Goal: Task Accomplishment & Management: Use online tool/utility

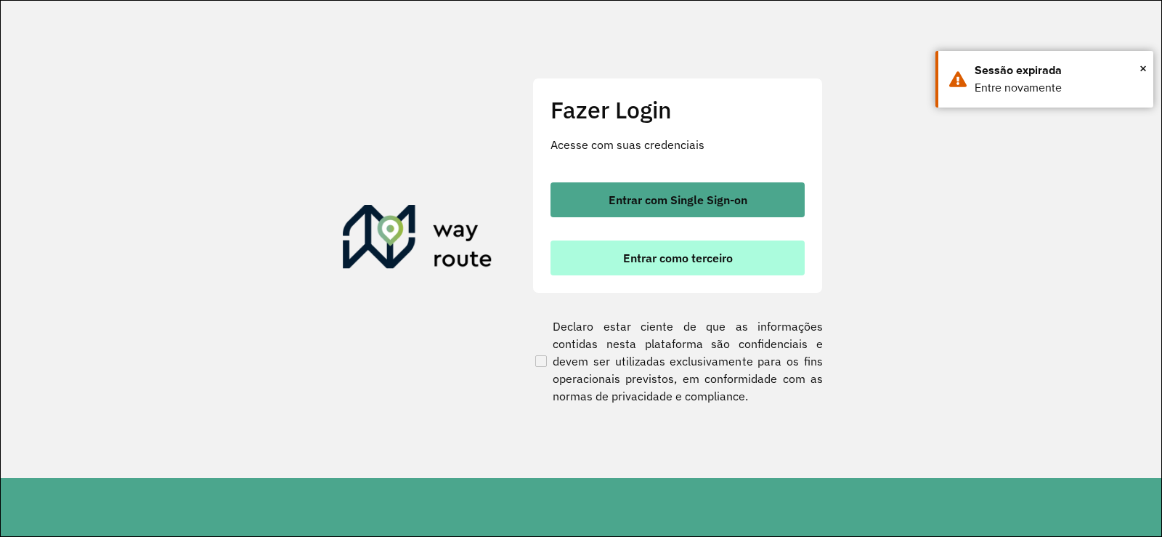
click at [671, 259] on span "Entrar como terceiro" at bounding box center [678, 258] width 110 height 12
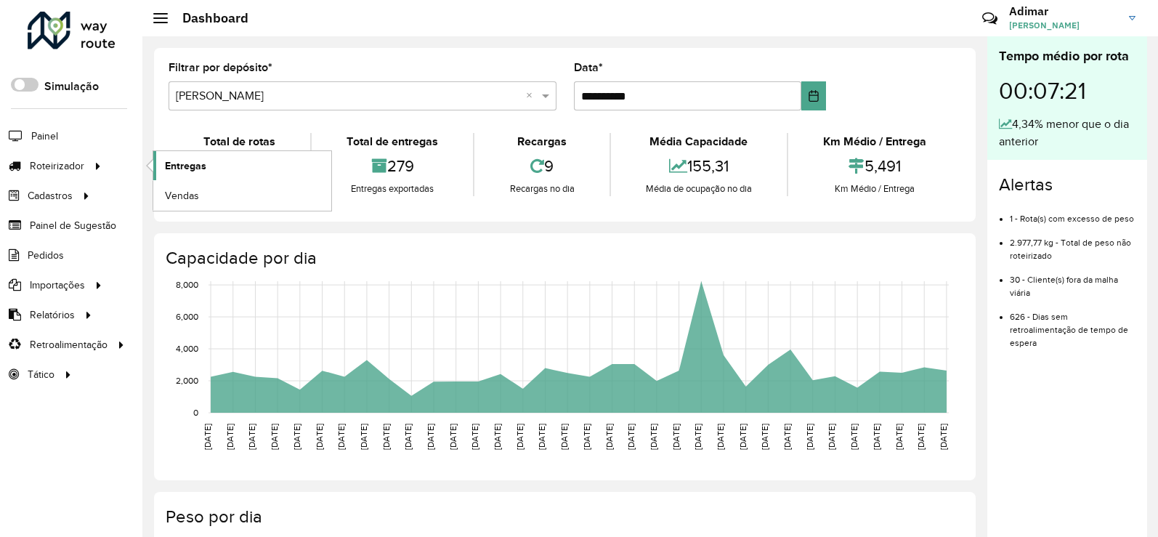
click at [189, 168] on span "Entregas" at bounding box center [185, 165] width 41 height 15
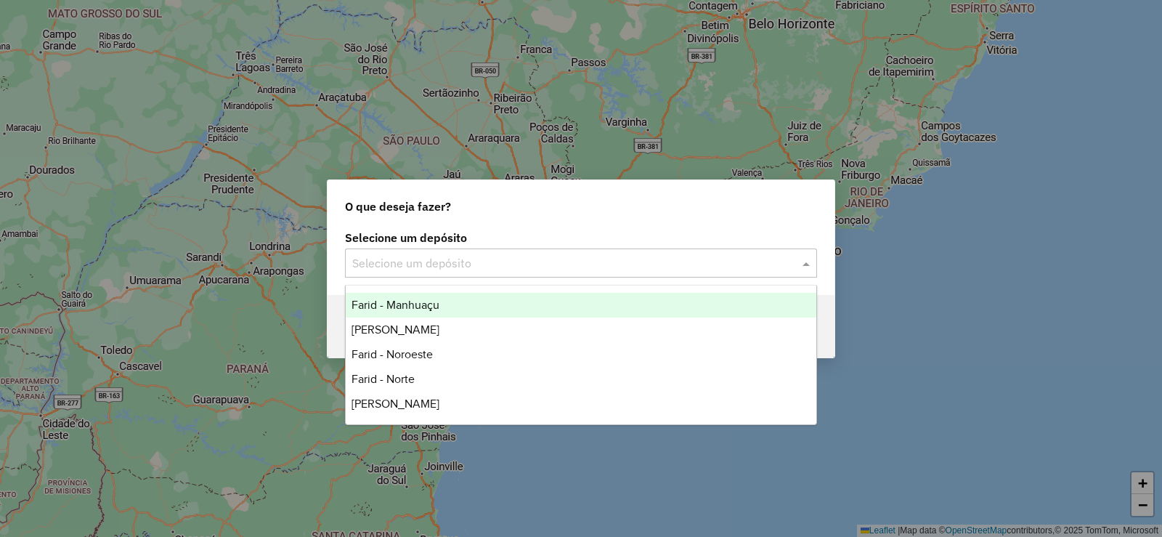
click at [811, 265] on span at bounding box center [808, 262] width 18 height 17
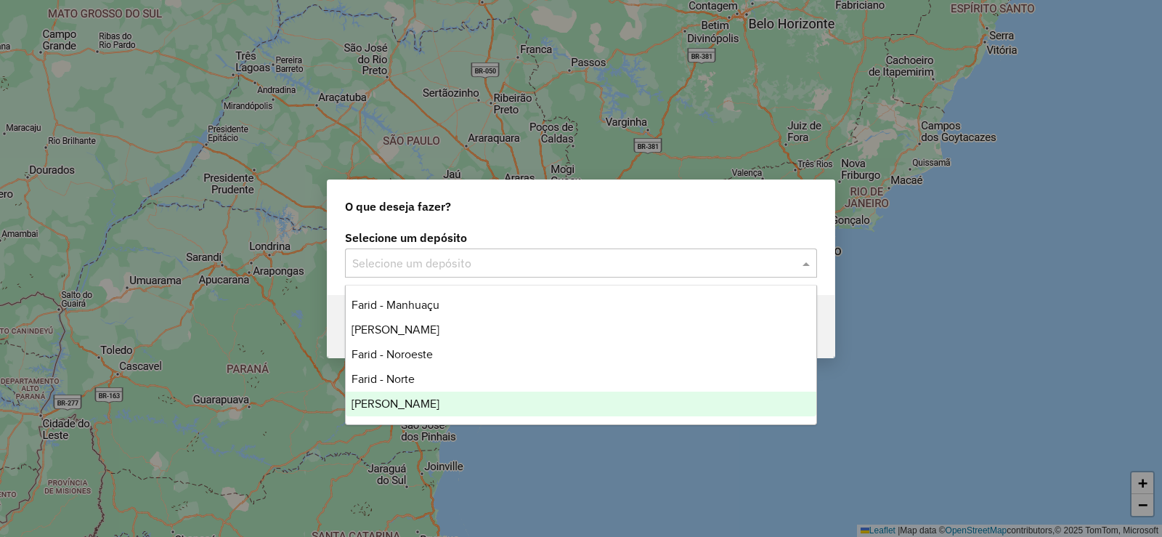
click at [387, 404] on span "Farid Januaria" at bounding box center [395, 403] width 88 height 12
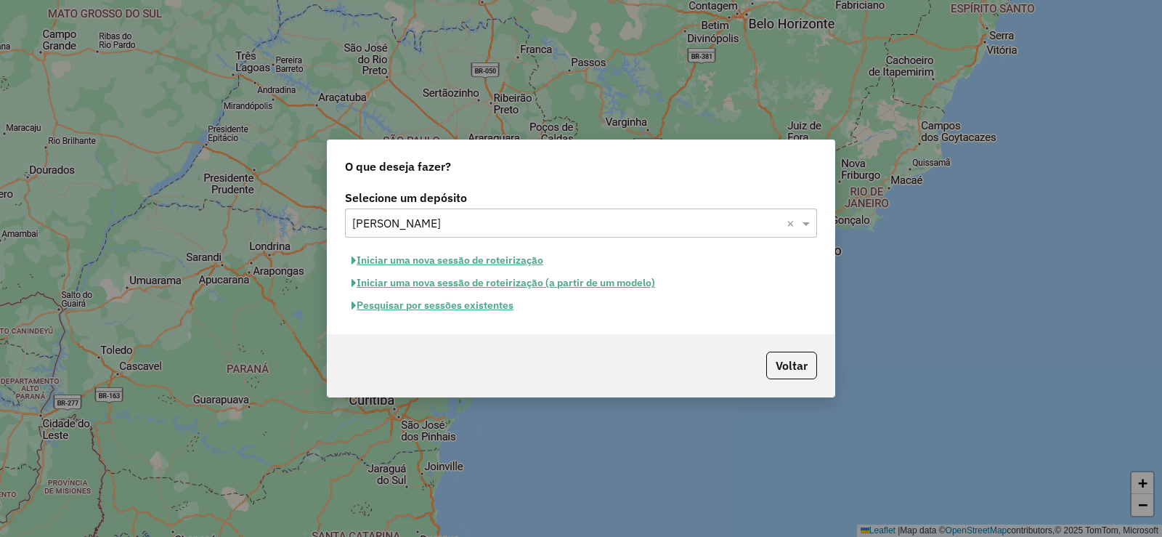
click at [437, 287] on button "Iniciar uma nova sessão de roteirização (a partir de um modelo)" at bounding box center [503, 283] width 317 height 23
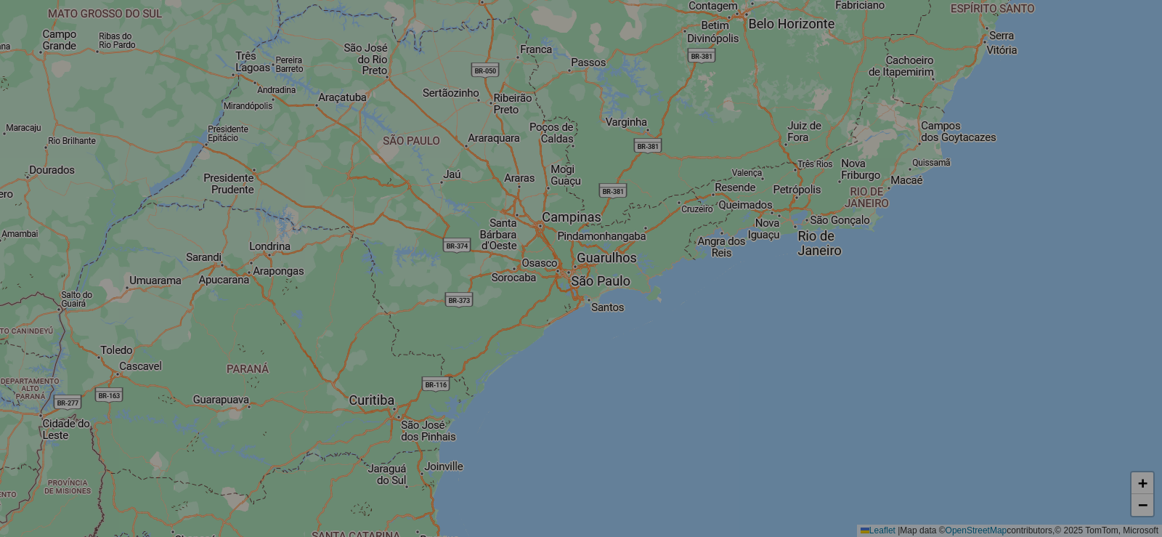
select select "*"
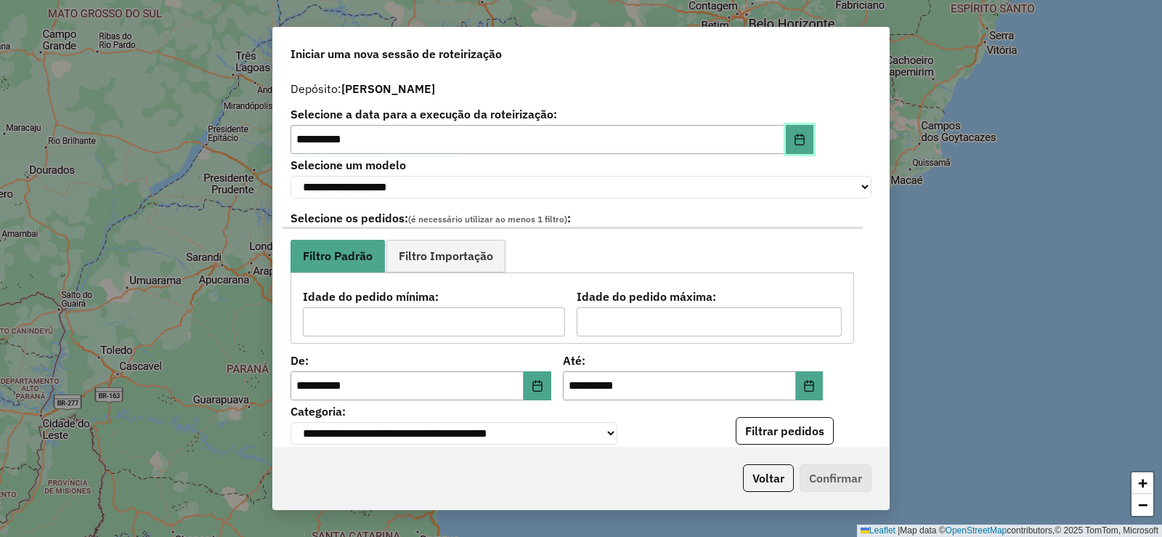
click at [796, 135] on icon "Choose Date" at bounding box center [798, 140] width 9 height 12
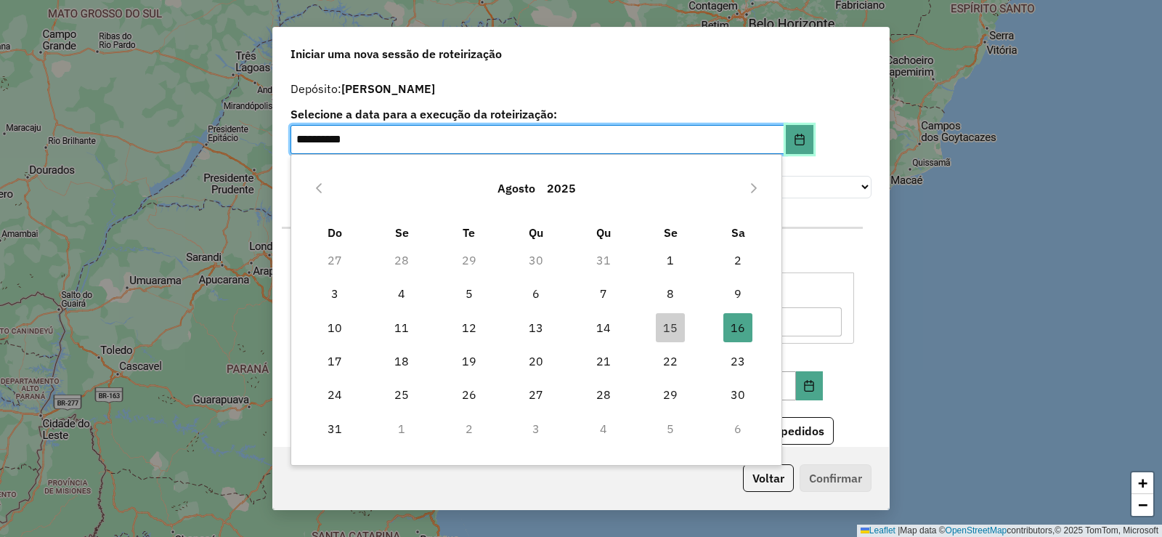
click at [796, 135] on icon "Choose Date" at bounding box center [798, 140] width 9 height 12
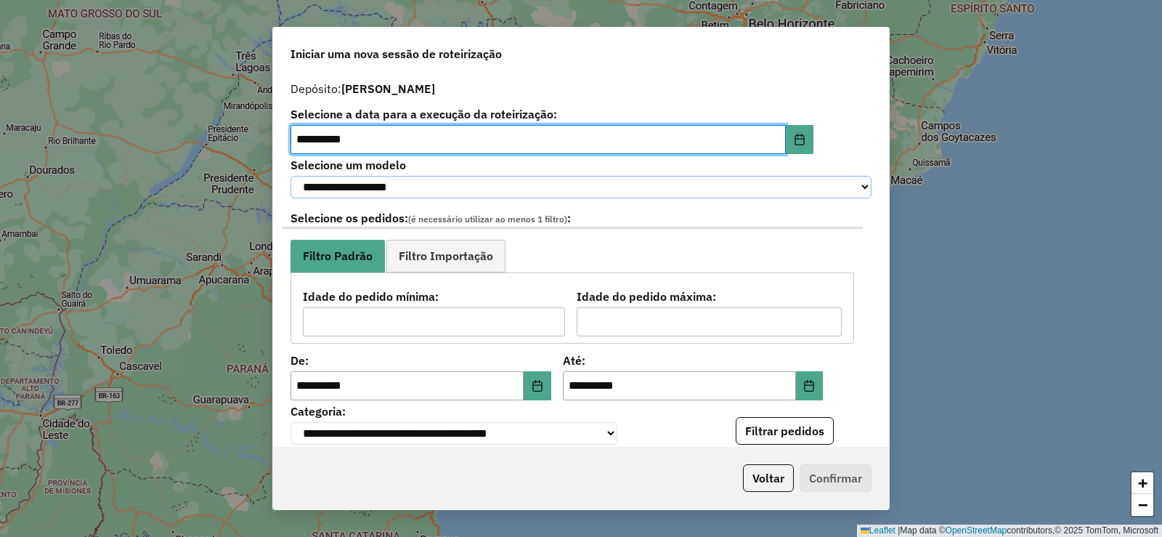
click at [822, 181] on select "**********" at bounding box center [580, 187] width 581 height 23
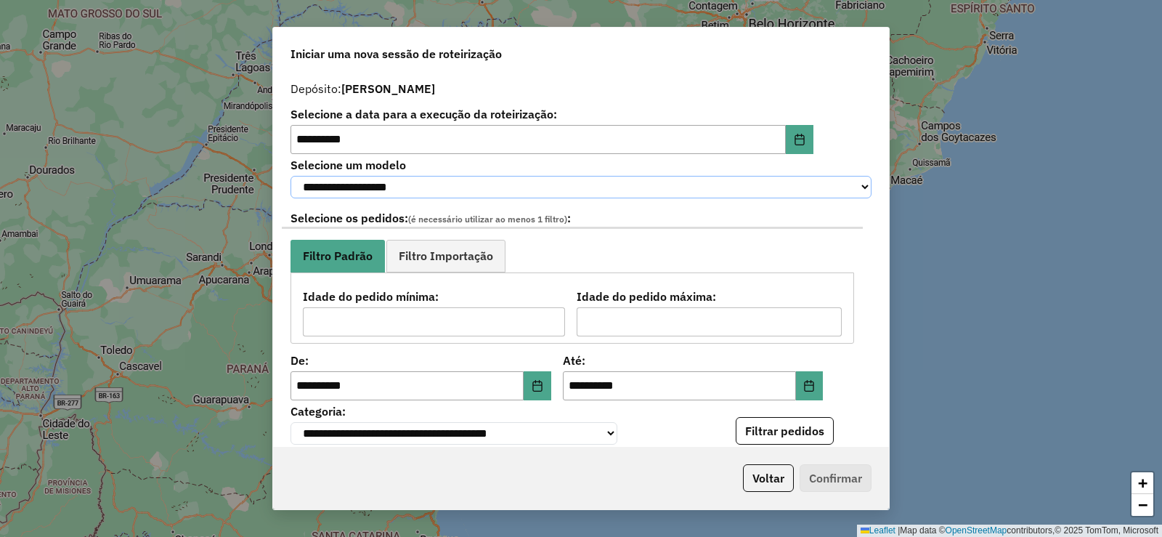
click at [822, 181] on select "**********" at bounding box center [580, 187] width 581 height 23
click at [794, 138] on icon "Choose Date" at bounding box center [798, 140] width 9 height 12
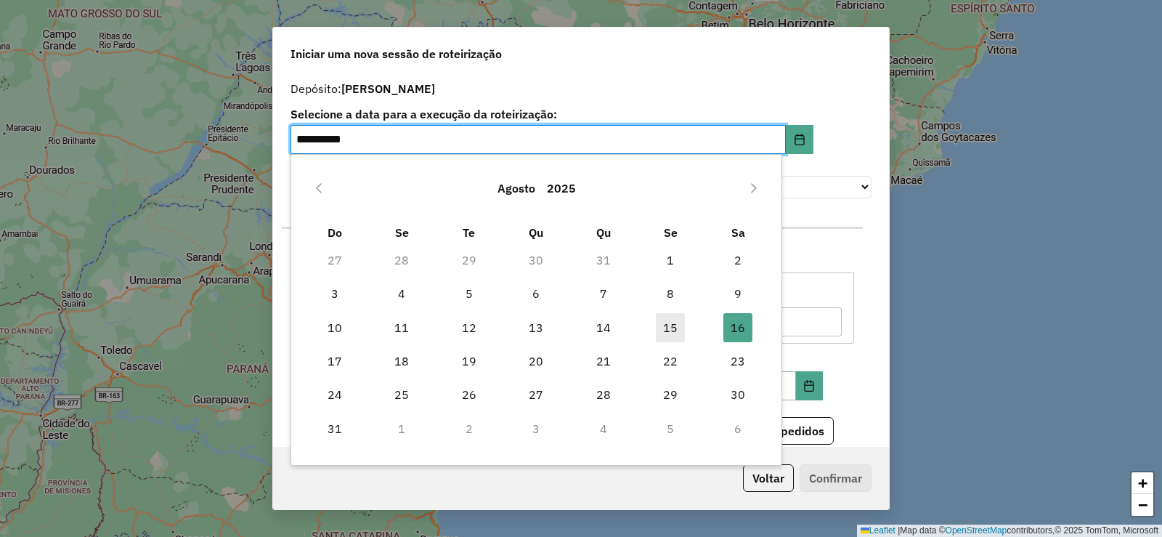
click at [672, 325] on span "15" at bounding box center [670, 327] width 29 height 29
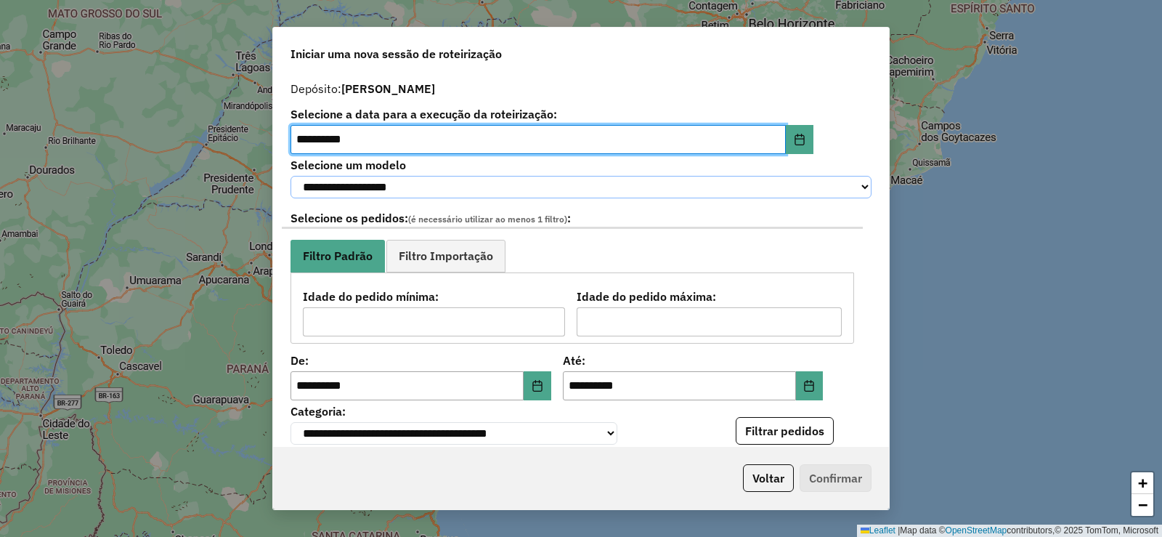
click at [807, 179] on select "**********" at bounding box center [580, 187] width 581 height 23
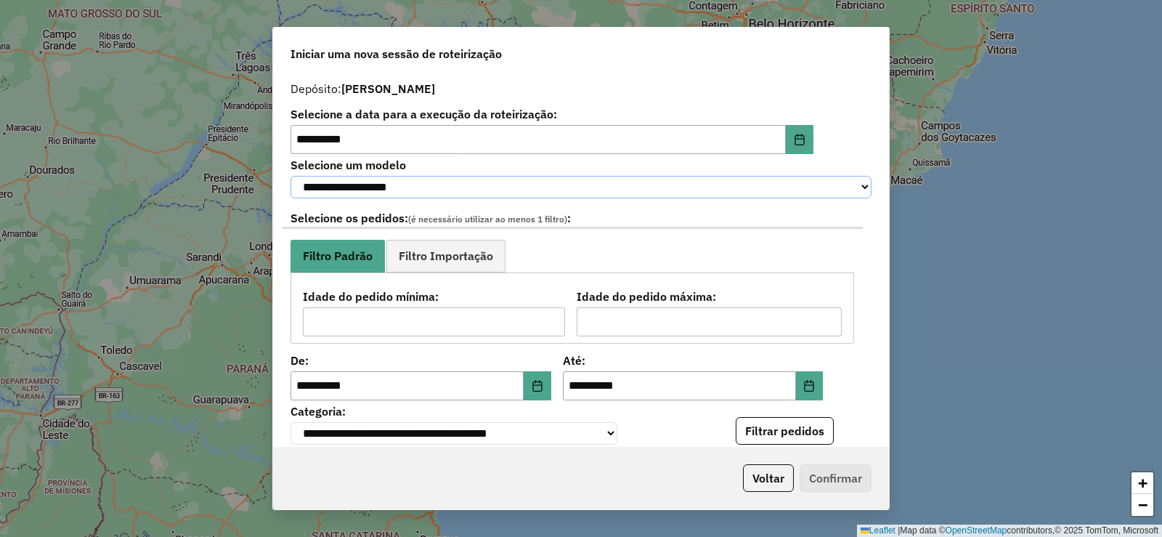
click at [812, 188] on select "**********" at bounding box center [580, 187] width 581 height 23
click at [826, 190] on select "**********" at bounding box center [580, 187] width 581 height 23
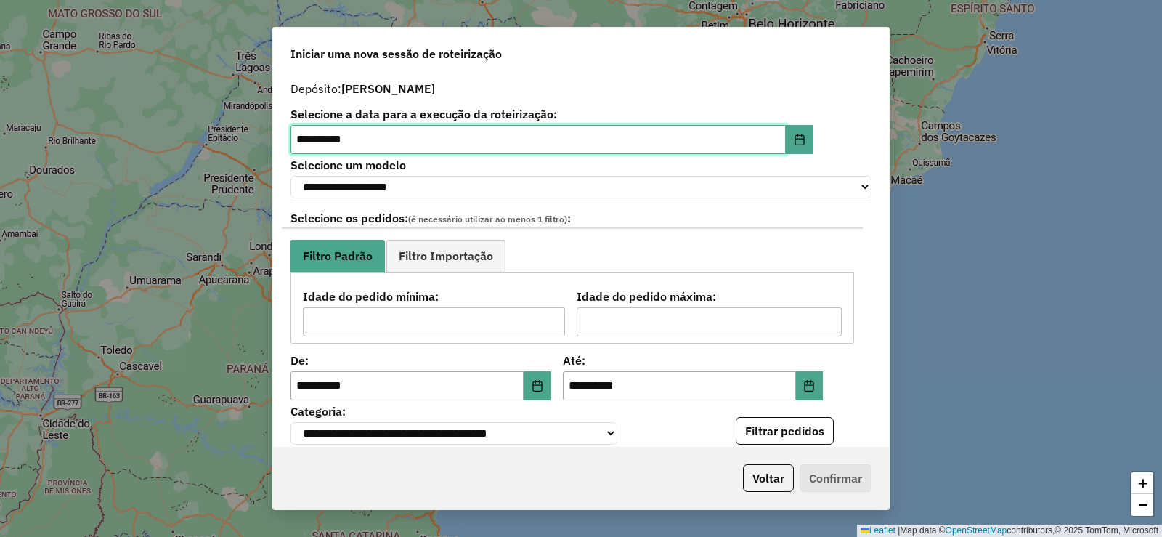
click at [465, 147] on input "**********" at bounding box center [537, 139] width 495 height 29
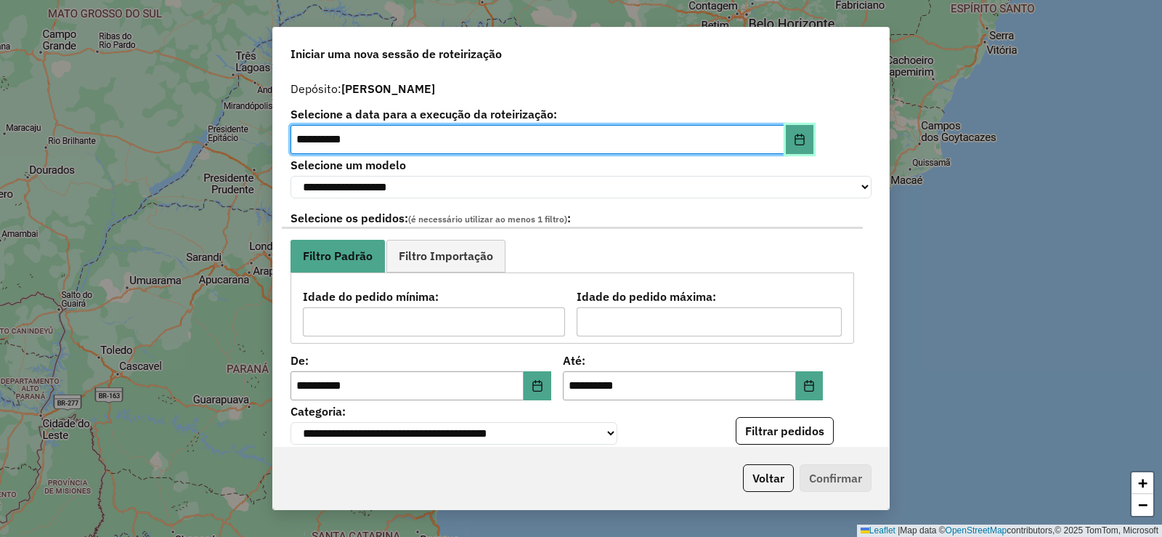
click at [802, 147] on button "Choose Date" at bounding box center [800, 139] width 28 height 29
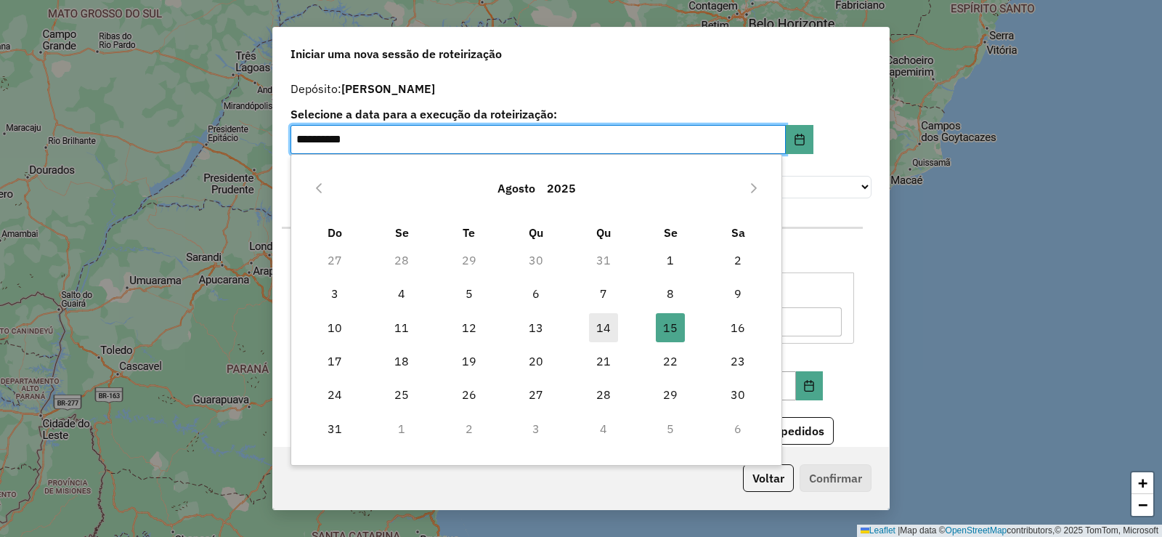
click at [603, 319] on span "14" at bounding box center [603, 327] width 29 height 29
type input "**********"
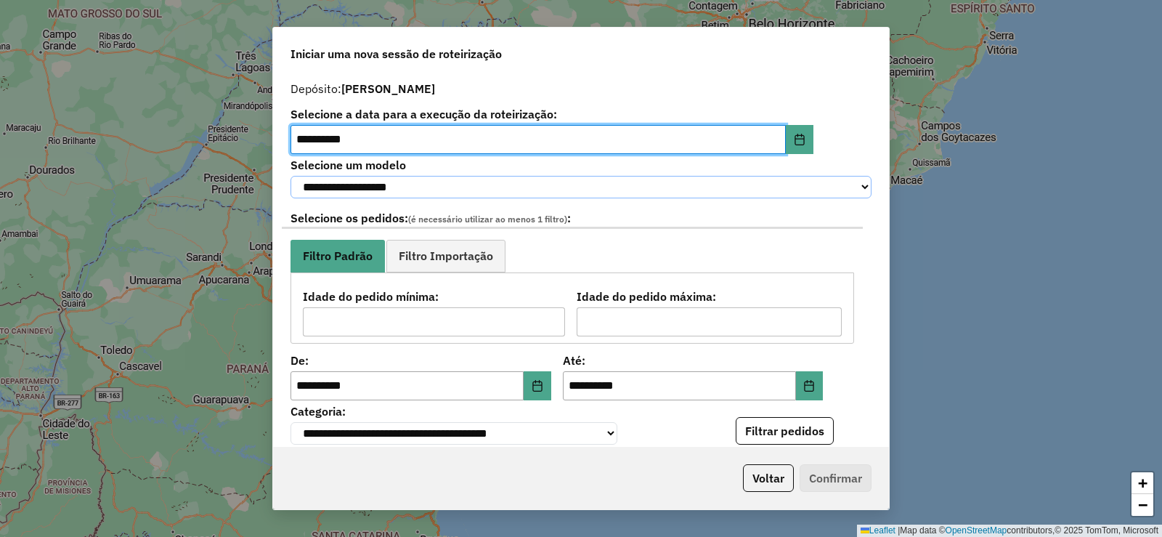
click at [797, 192] on select "**********" at bounding box center [580, 187] width 581 height 23
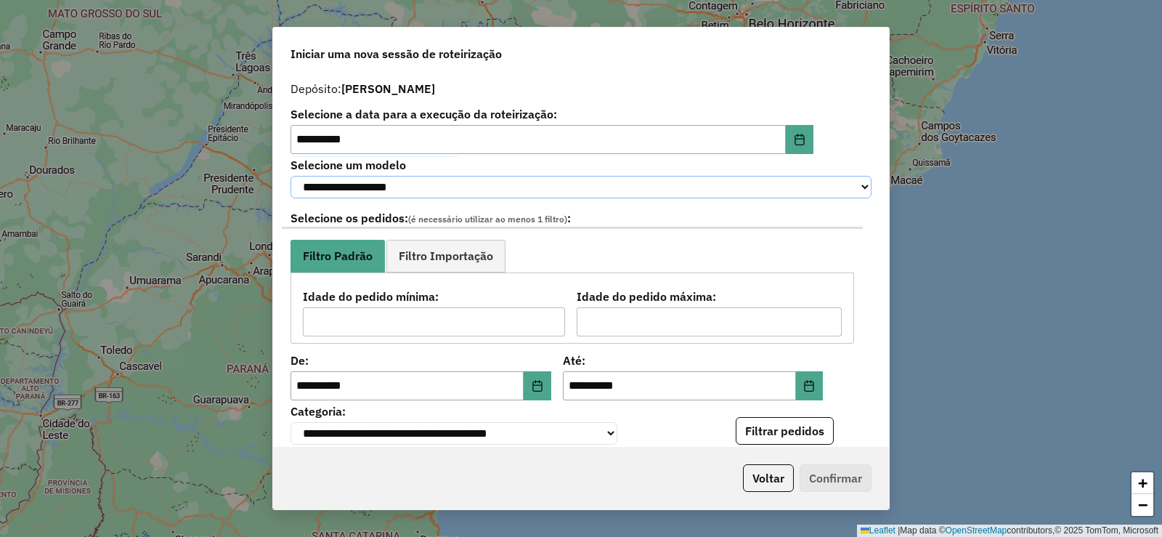
click at [833, 184] on select "**********" at bounding box center [580, 187] width 581 height 23
click at [763, 471] on button "Voltar" at bounding box center [768, 478] width 51 height 28
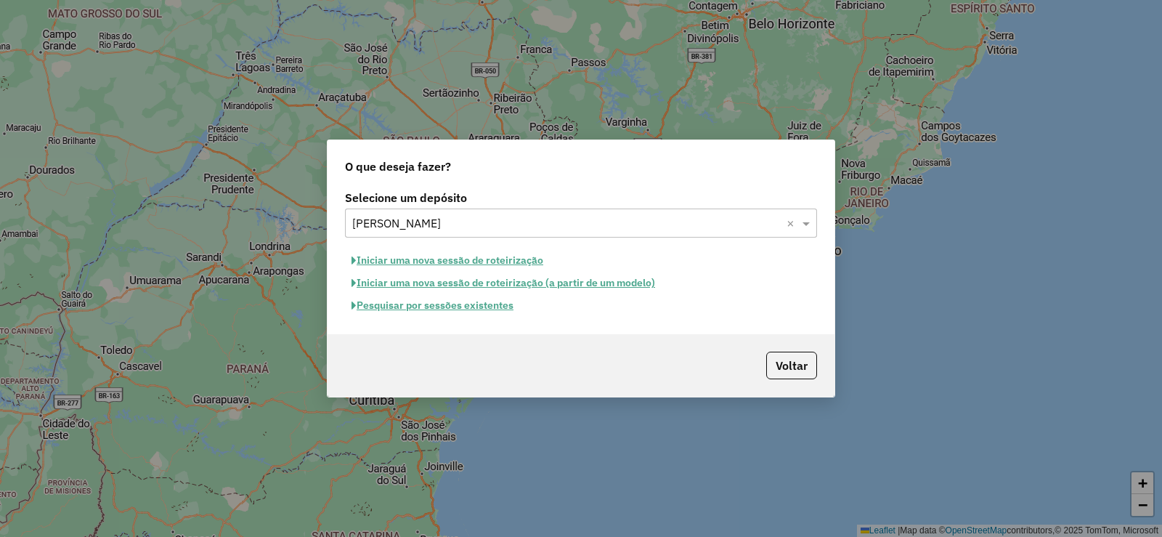
click at [454, 301] on button "Pesquisar por sessões existentes" at bounding box center [432, 305] width 175 height 23
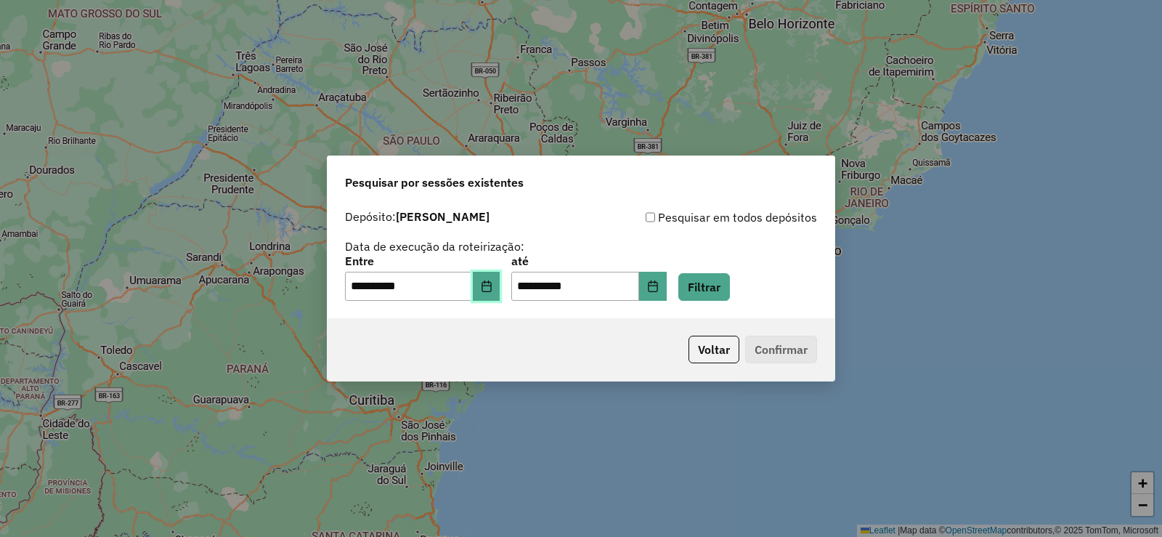
click at [492, 290] on icon "Choose Date" at bounding box center [487, 286] width 12 height 12
drag, startPoint x: 1004, startPoint y: 230, endPoint x: 855, endPoint y: 261, distance: 152.7
click at [1004, 229] on div "**********" at bounding box center [581, 268] width 1162 height 537
click at [709, 275] on button "Filtrar" at bounding box center [704, 287] width 52 height 28
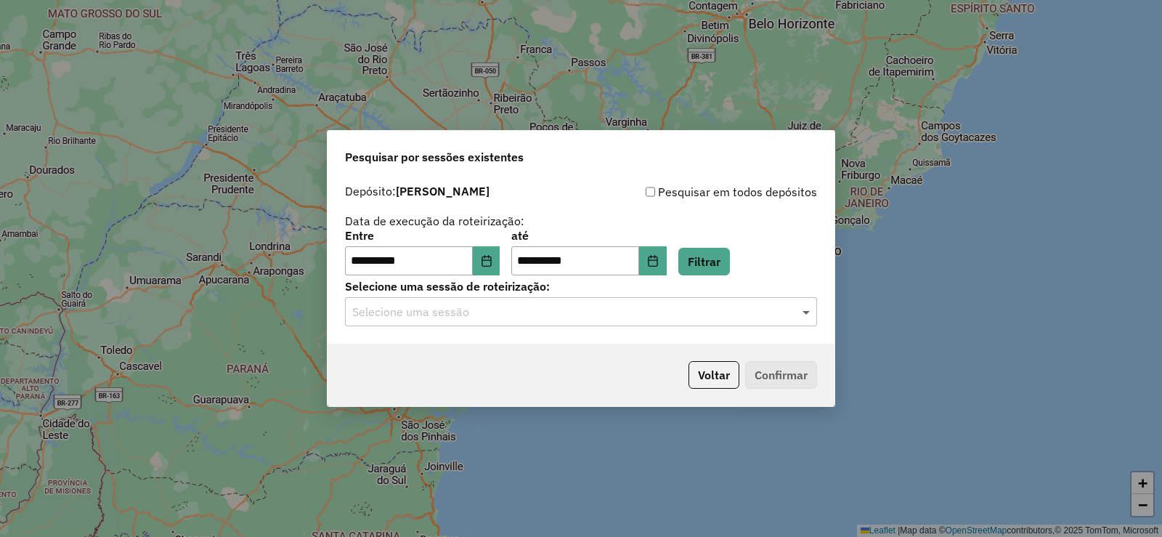
click at [806, 310] on span at bounding box center [808, 311] width 18 height 17
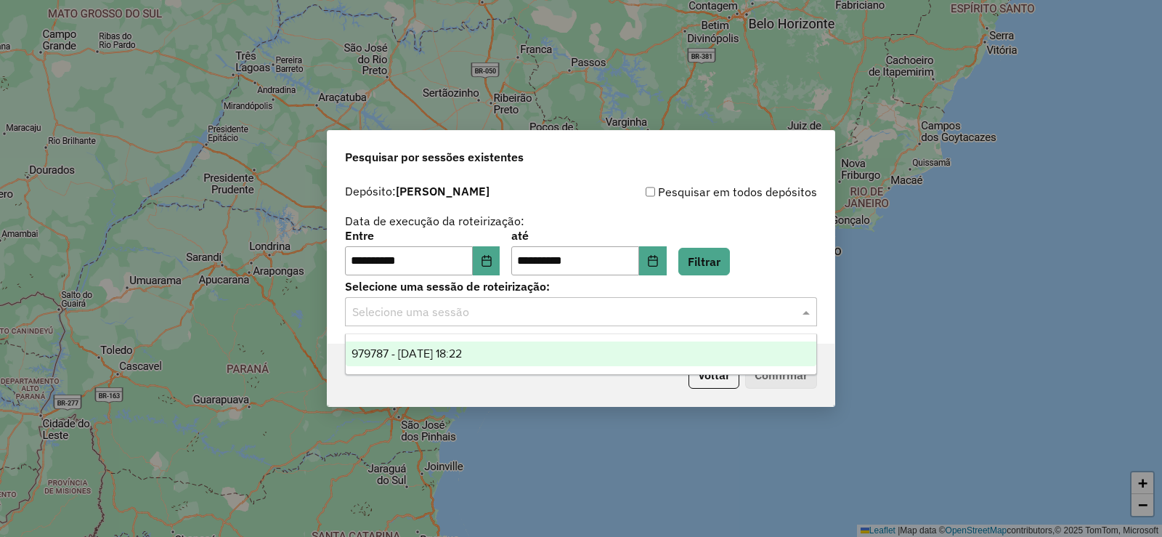
click at [462, 355] on span "979787 - 15/08/2025 18:22" at bounding box center [406, 353] width 110 height 12
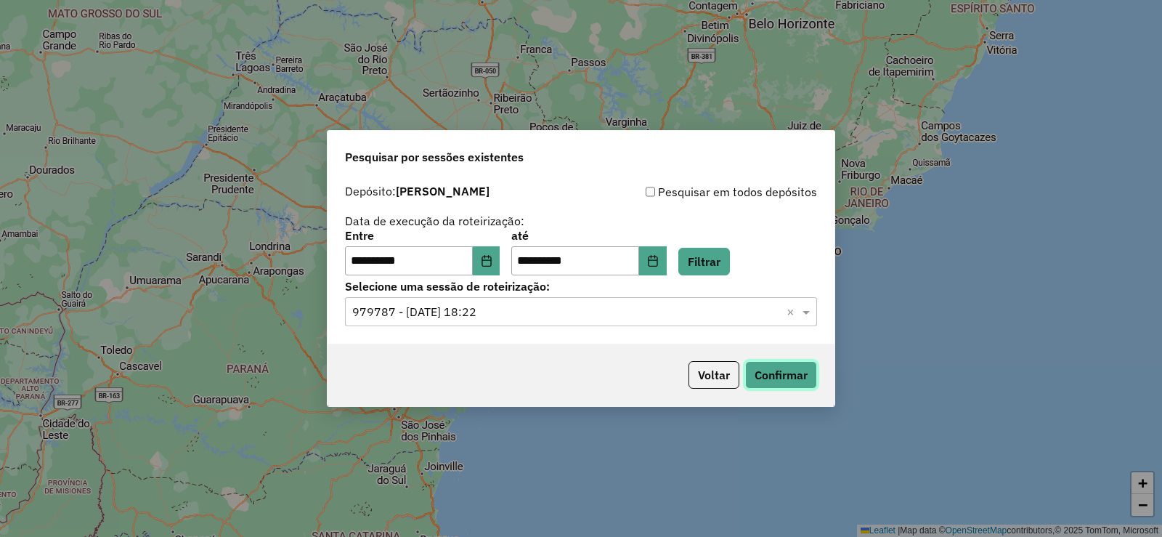
click at [780, 379] on button "Confirmar" at bounding box center [781, 375] width 72 height 28
click at [723, 375] on button "Voltar" at bounding box center [713, 375] width 51 height 28
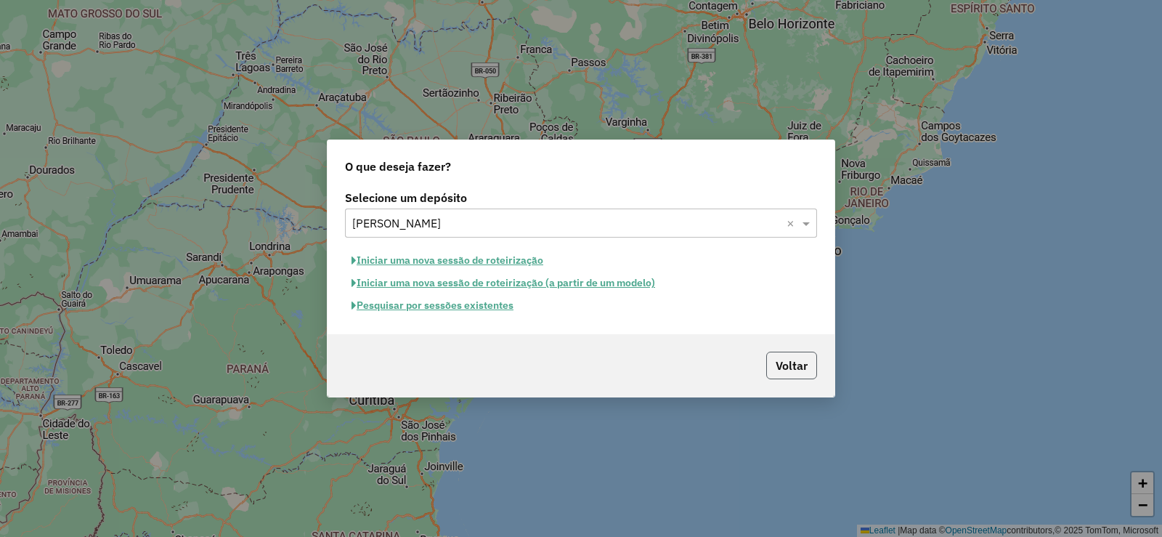
click at [782, 368] on button "Voltar" at bounding box center [791, 365] width 51 height 28
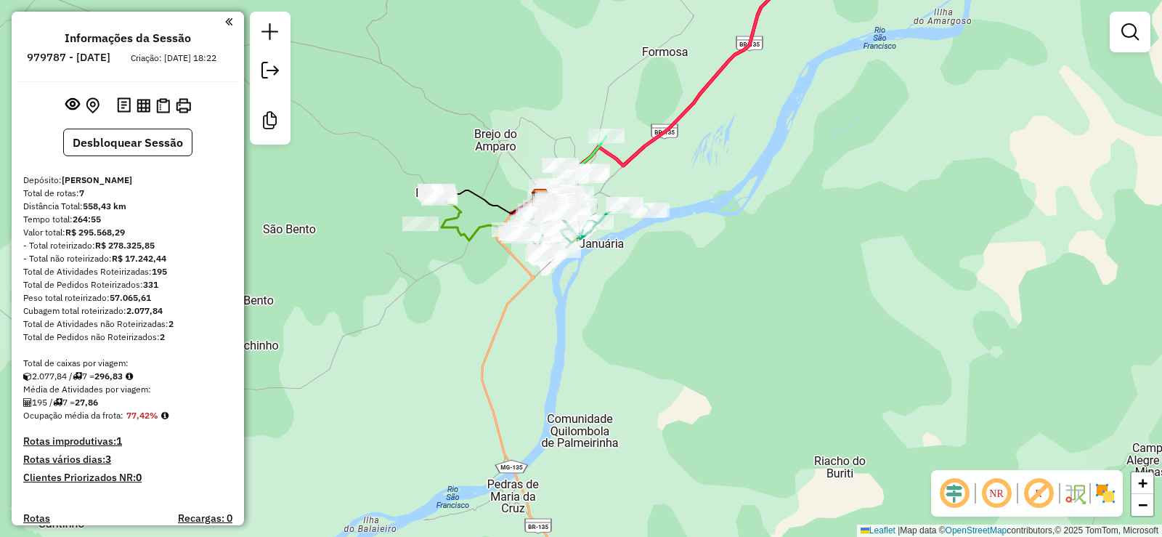
drag, startPoint x: 337, startPoint y: 128, endPoint x: 538, endPoint y: 194, distance: 211.7
click at [487, 139] on div "Janela de atendimento Grade de atendimento Capacidade Transportadoras Veículos …" at bounding box center [581, 268] width 1162 height 537
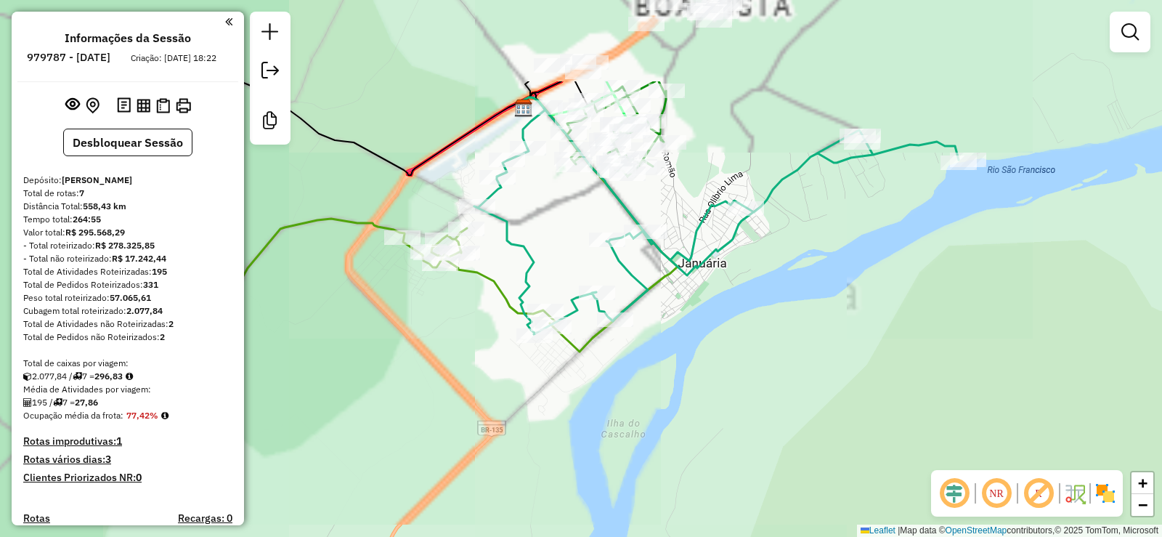
drag, startPoint x: 757, startPoint y: 324, endPoint x: 940, endPoint y: 459, distance: 227.5
click at [942, 466] on div "Janela de atendimento Grade de atendimento Capacidade Transportadoras Veículos …" at bounding box center [581, 268] width 1162 height 537
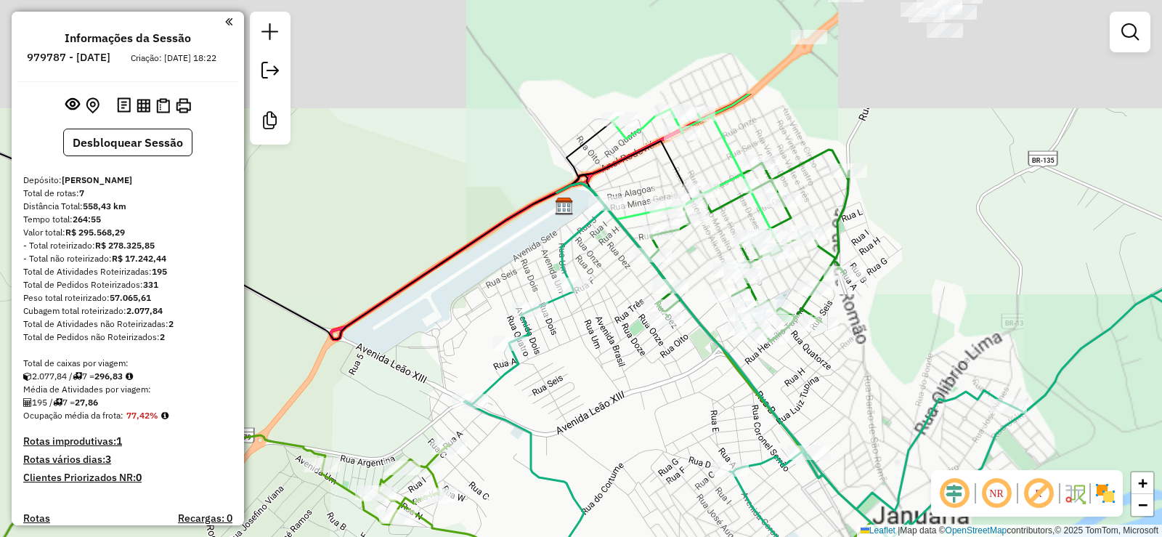
drag, startPoint x: 662, startPoint y: 229, endPoint x: 661, endPoint y: 379, distance: 149.6
click at [661, 379] on div "Janela de atendimento Grade de atendimento Capacidade Transportadoras Veículos …" at bounding box center [581, 268] width 1162 height 537
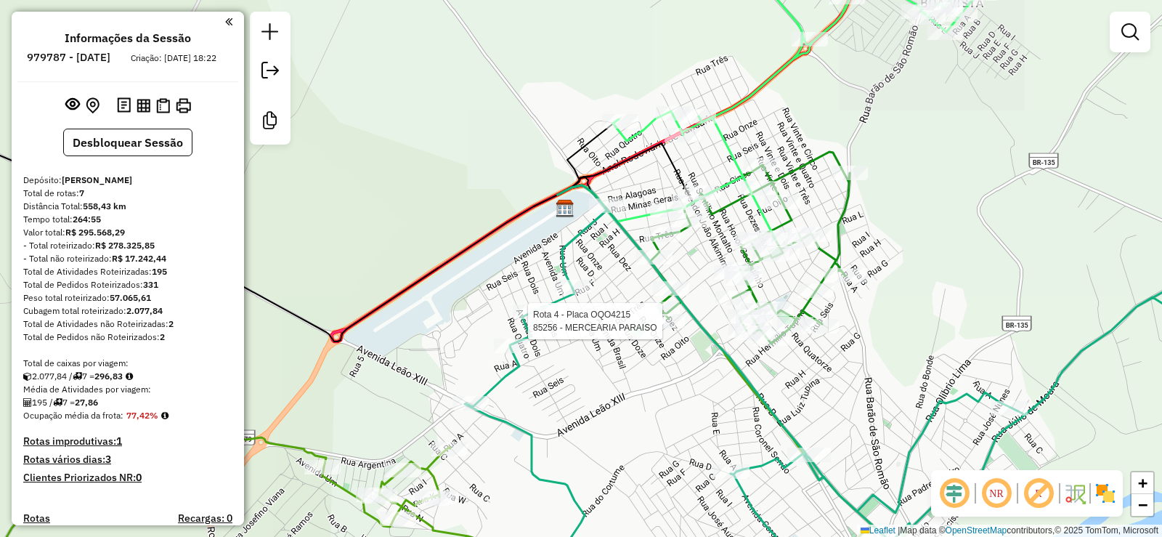
select select "**********"
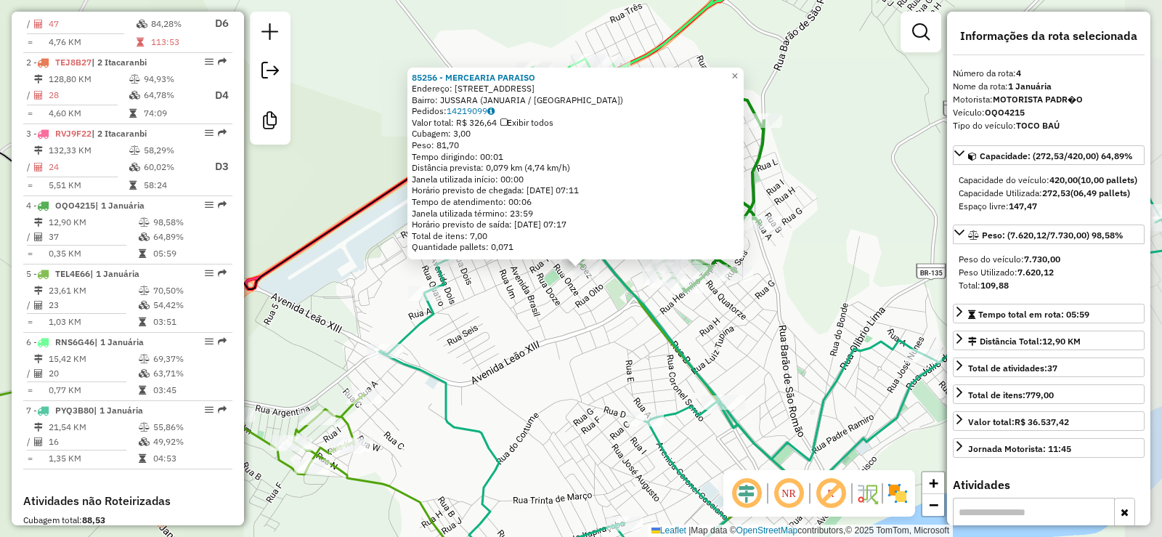
scroll to position [787, 0]
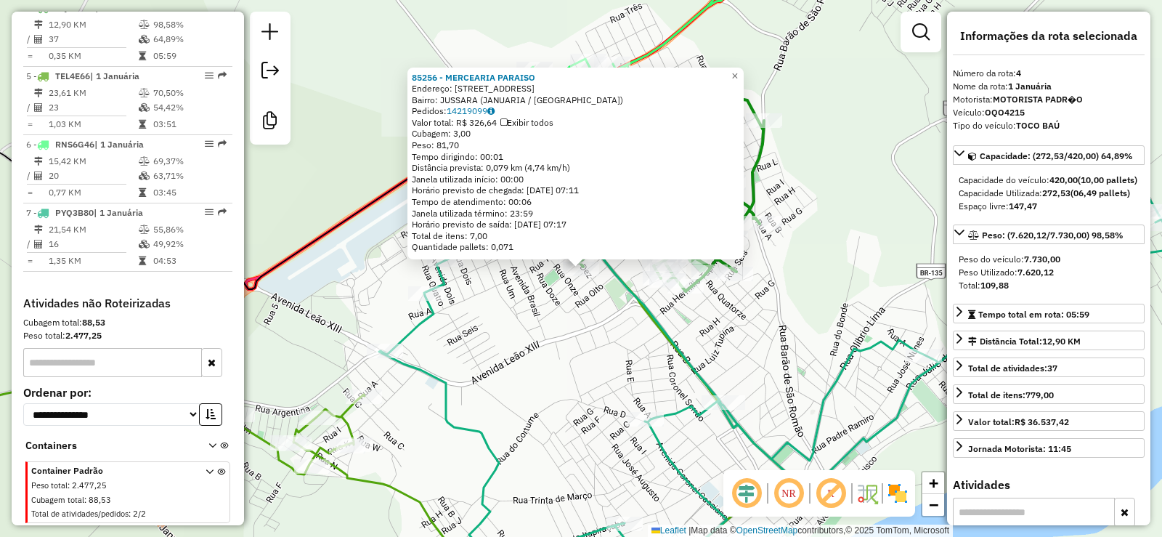
click at [827, 126] on div "85256 - MERCEARIA PARAISO Endereço: R DEZ, 175 Bairro: JUSSARA (JANUARIA / MG) …" at bounding box center [581, 268] width 1162 height 537
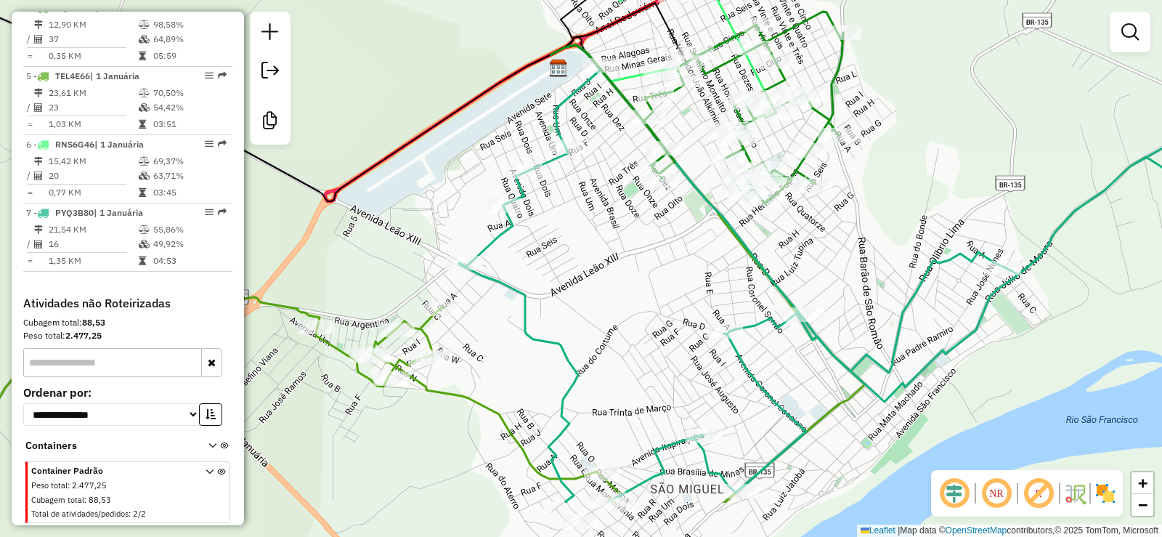
drag, startPoint x: 634, startPoint y: 318, endPoint x: 712, endPoint y: 234, distance: 115.1
click at [715, 228] on div "Janela de atendimento Grade de atendimento Capacidade Transportadoras Veículos …" at bounding box center [581, 268] width 1162 height 537
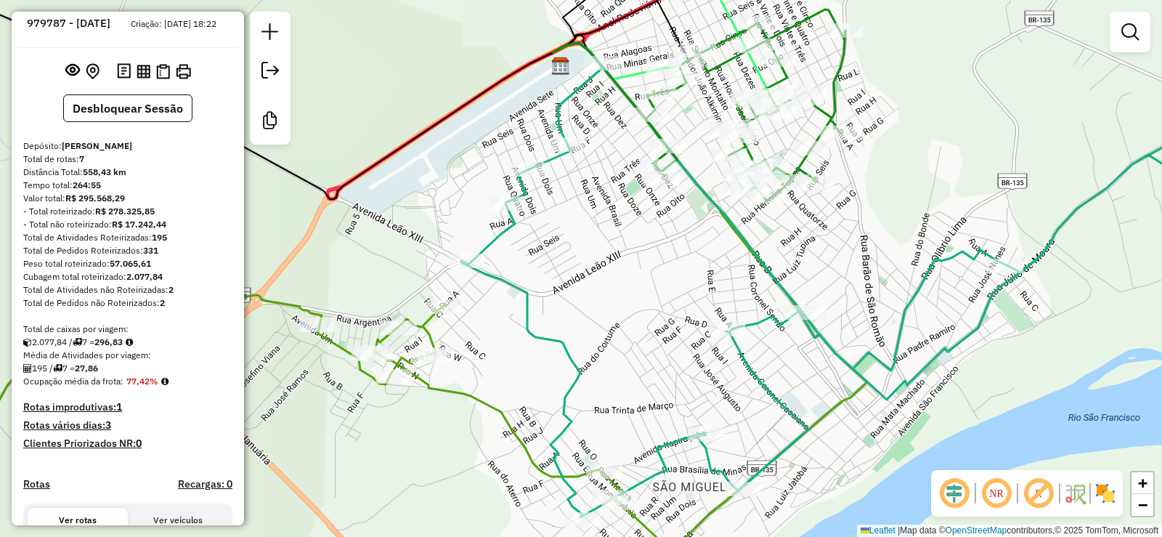
scroll to position [0, 0]
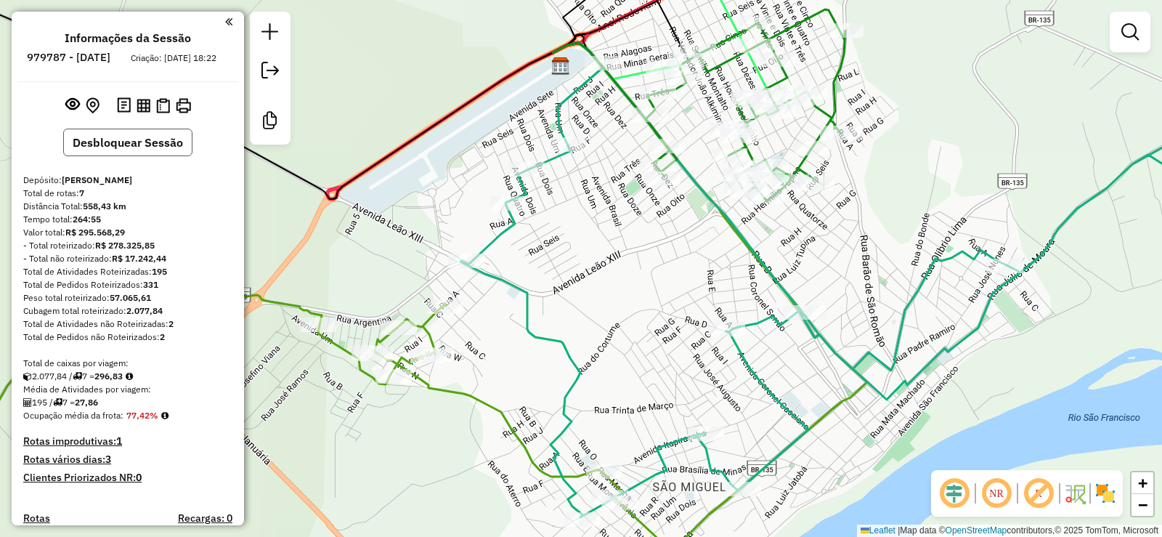
click at [137, 147] on button "Desbloquear Sessão" at bounding box center [127, 143] width 129 height 28
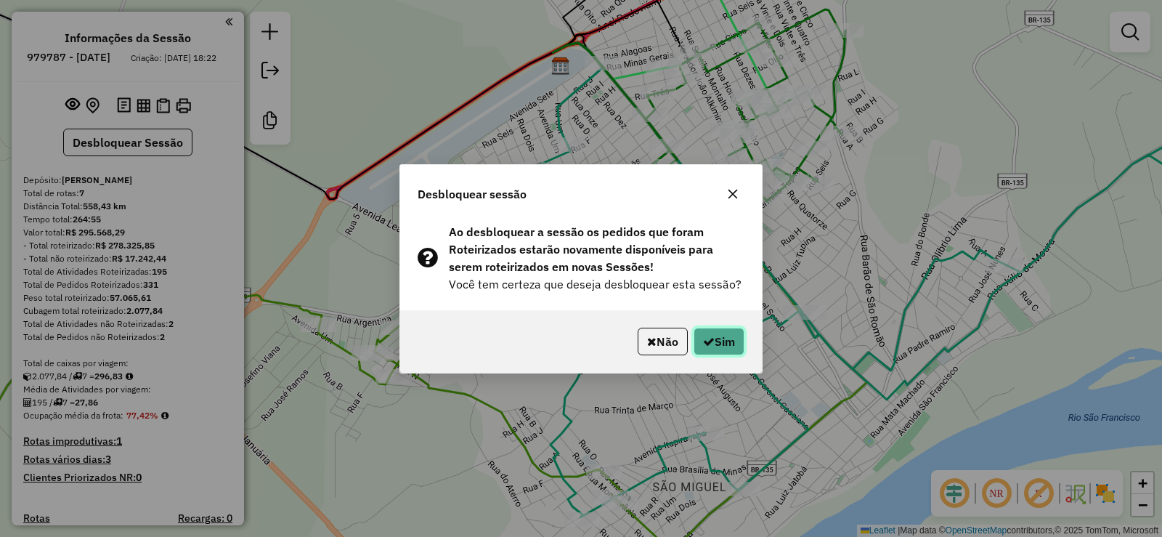
click at [713, 338] on button "Sim" at bounding box center [719, 342] width 51 height 28
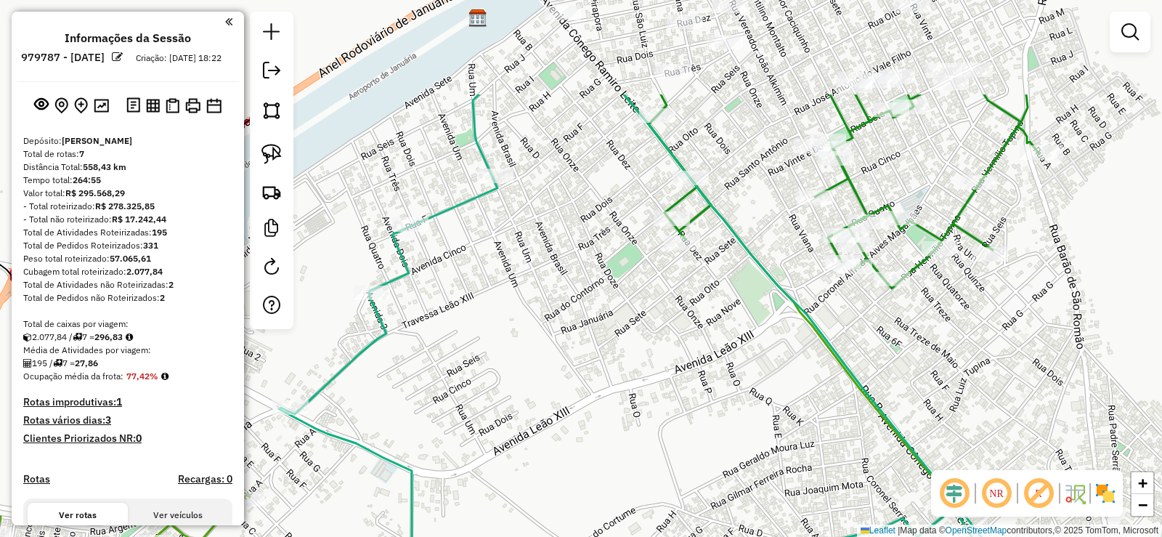
drag, startPoint x: 699, startPoint y: 195, endPoint x: 762, endPoint y: 343, distance: 161.1
click at [762, 343] on div "Janela de atendimento Grade de atendimento Capacidade Transportadoras Veículos …" at bounding box center [581, 268] width 1162 height 537
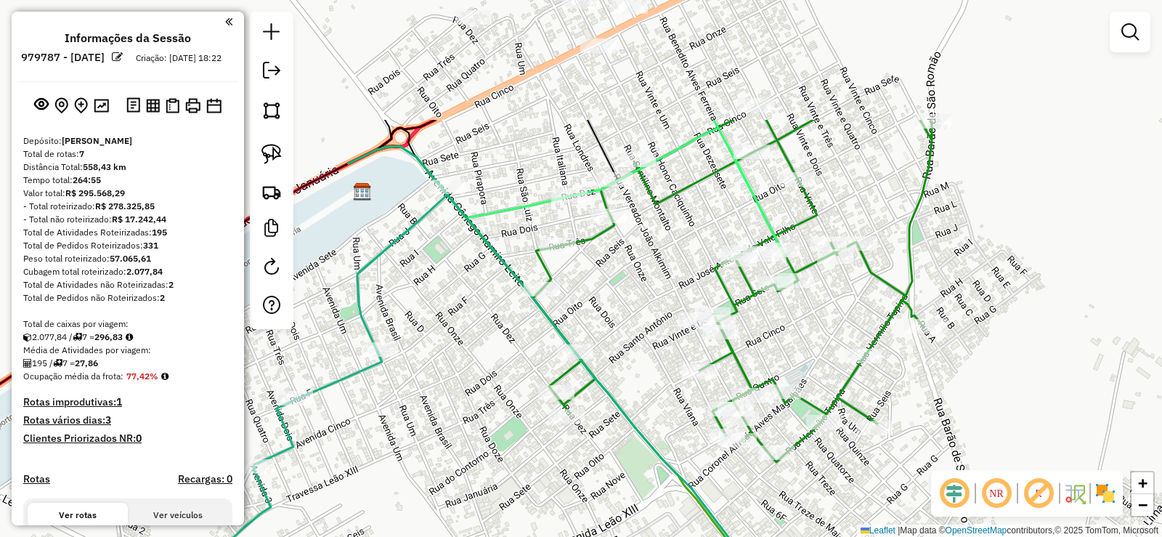
drag, startPoint x: 757, startPoint y: 283, endPoint x: 642, endPoint y: 456, distance: 208.5
click at [642, 456] on div "Janela de atendimento Grade de atendimento Capacidade Transportadoras Veículos …" at bounding box center [581, 268] width 1162 height 537
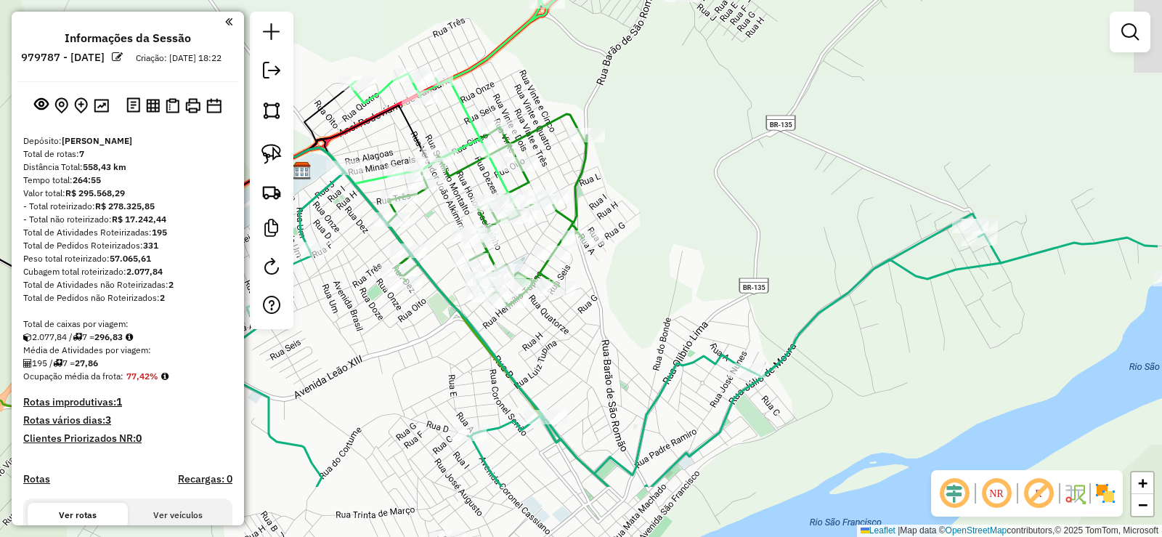
drag, startPoint x: 900, startPoint y: 317, endPoint x: 779, endPoint y: 213, distance: 159.1
click at [779, 213] on div "Janela de atendimento Grade de atendimento Capacidade Transportadoras Veículos …" at bounding box center [581, 268] width 1162 height 537
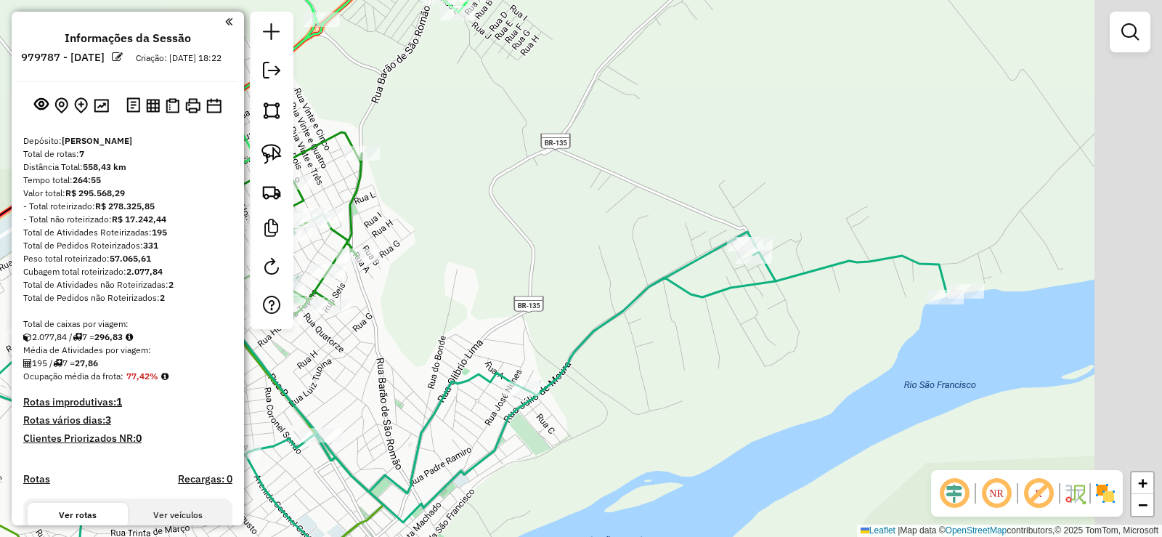
drag, startPoint x: 1110, startPoint y: 363, endPoint x: 874, endPoint y: 381, distance: 235.9
click at [877, 381] on div "Janela de atendimento Grade de atendimento Capacidade Transportadoras Veículos …" at bounding box center [581, 268] width 1162 height 537
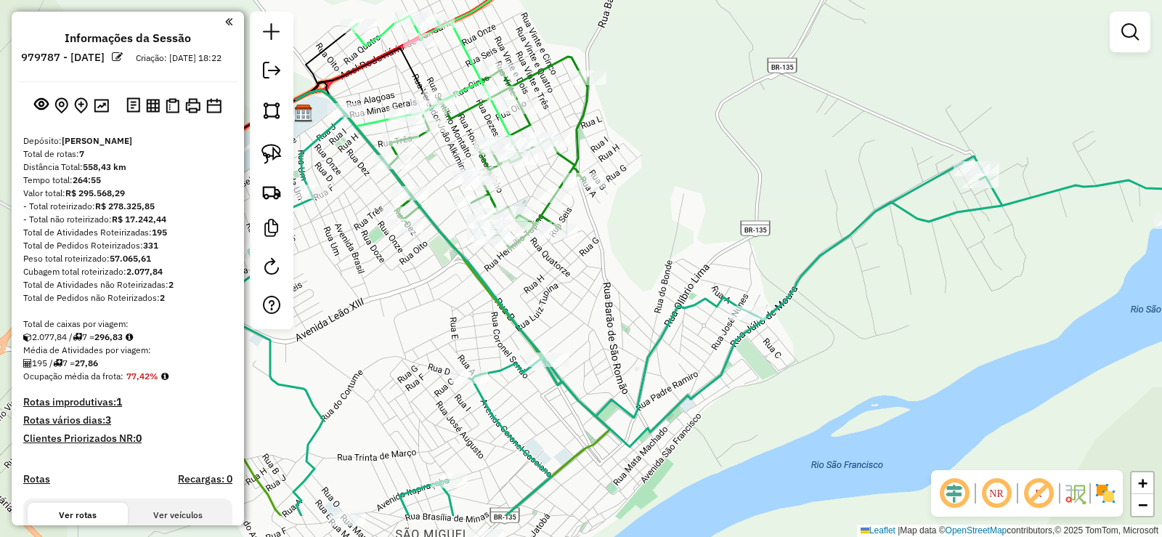
drag, startPoint x: 719, startPoint y: 391, endPoint x: 954, endPoint y: 317, distance: 246.2
click at [954, 317] on div "Janela de atendimento Grade de atendimento Capacidade Transportadoras Veículos …" at bounding box center [581, 268] width 1162 height 537
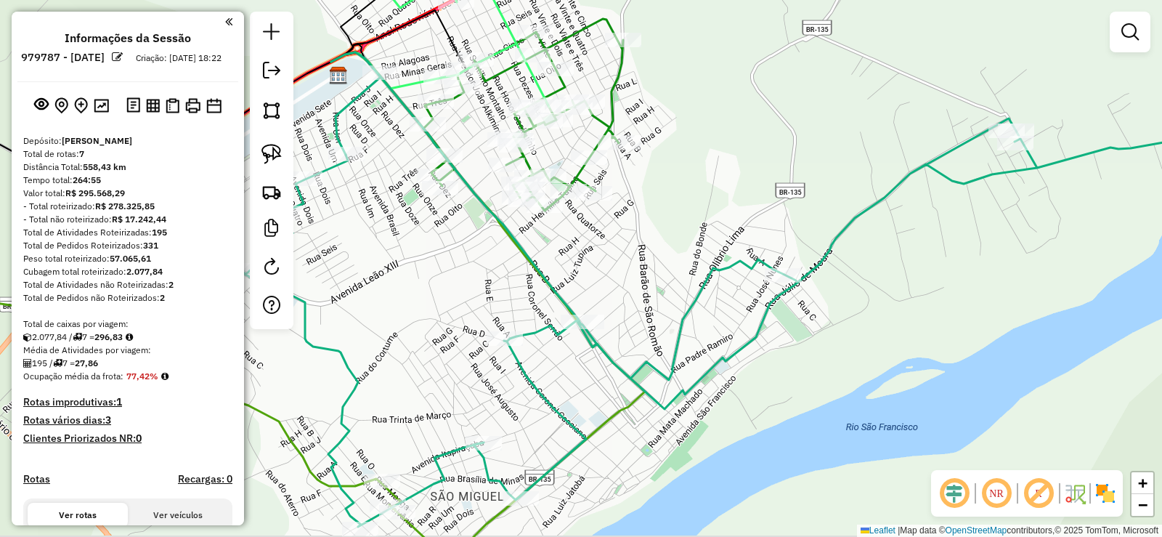
drag, startPoint x: 794, startPoint y: 426, endPoint x: 1082, endPoint y: 260, distance: 332.5
click at [1081, 256] on div "Janela de atendimento Grade de atendimento Capacidade Transportadoras Veículos …" at bounding box center [581, 268] width 1162 height 537
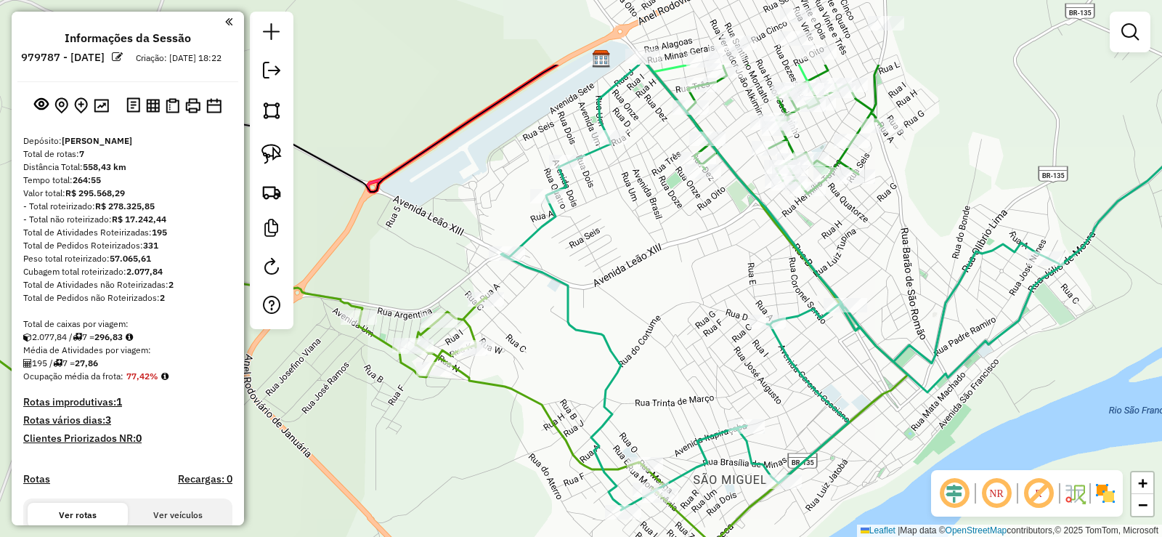
drag, startPoint x: 473, startPoint y: 347, endPoint x: 477, endPoint y: 466, distance: 118.4
click at [477, 466] on div "Janela de atendimento Grade de atendimento Capacidade Transportadoras Veículos …" at bounding box center [581, 268] width 1162 height 537
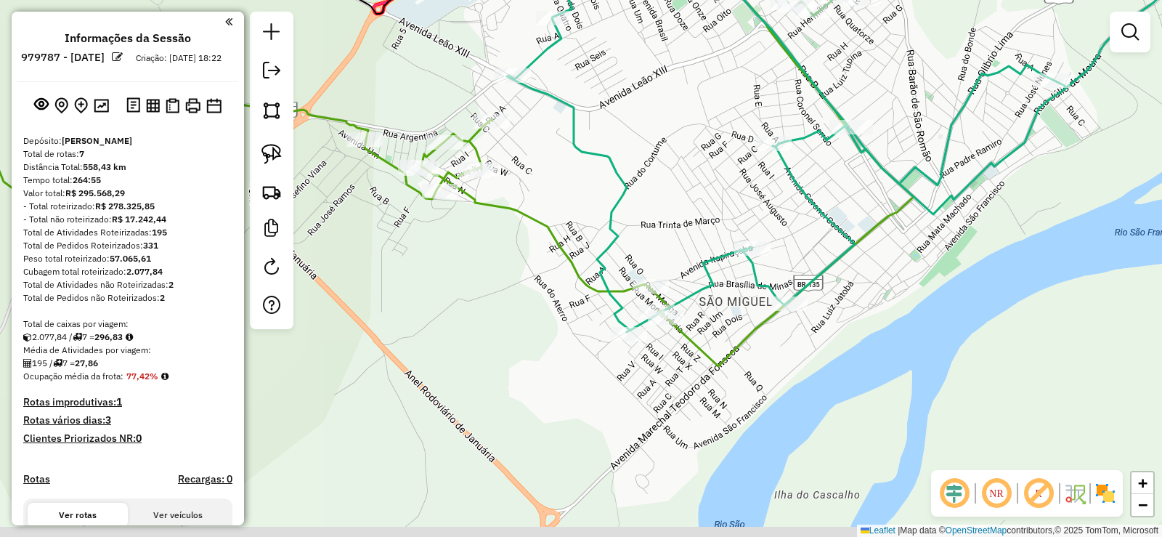
drag, startPoint x: 1044, startPoint y: 349, endPoint x: 1050, endPoint y: 171, distance: 178.0
click at [1050, 171] on div "Janela de atendimento Grade de atendimento Capacidade Transportadoras Veículos …" at bounding box center [581, 268] width 1162 height 537
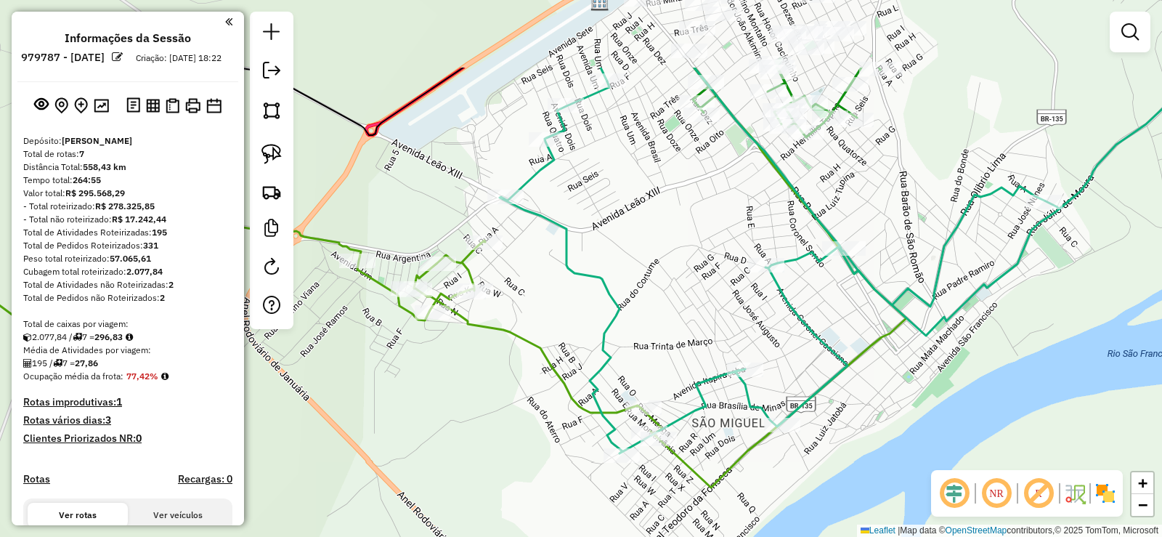
drag, startPoint x: 486, startPoint y: 273, endPoint x: 479, endPoint y: 397, distance: 123.7
click at [479, 397] on div "Janela de atendimento Grade de atendimento Capacidade Transportadoras Veículos …" at bounding box center [581, 268] width 1162 height 537
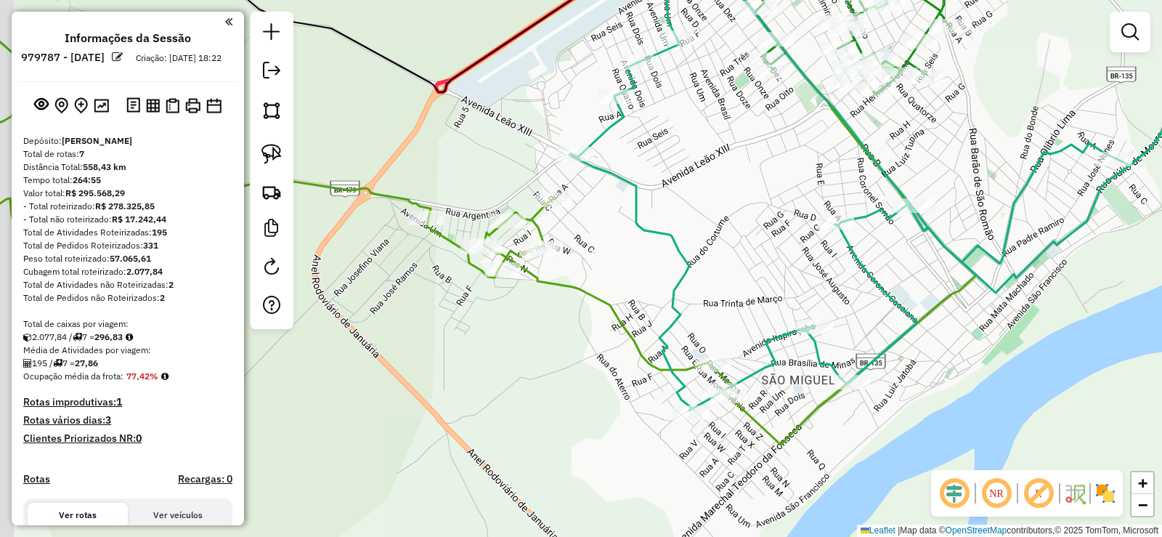
drag, startPoint x: 470, startPoint y: 389, endPoint x: 540, endPoint y: 344, distance: 83.0
click at [540, 344] on div "Janela de atendimento Grade de atendimento Capacidade Transportadoras Veículos …" at bounding box center [581, 268] width 1162 height 537
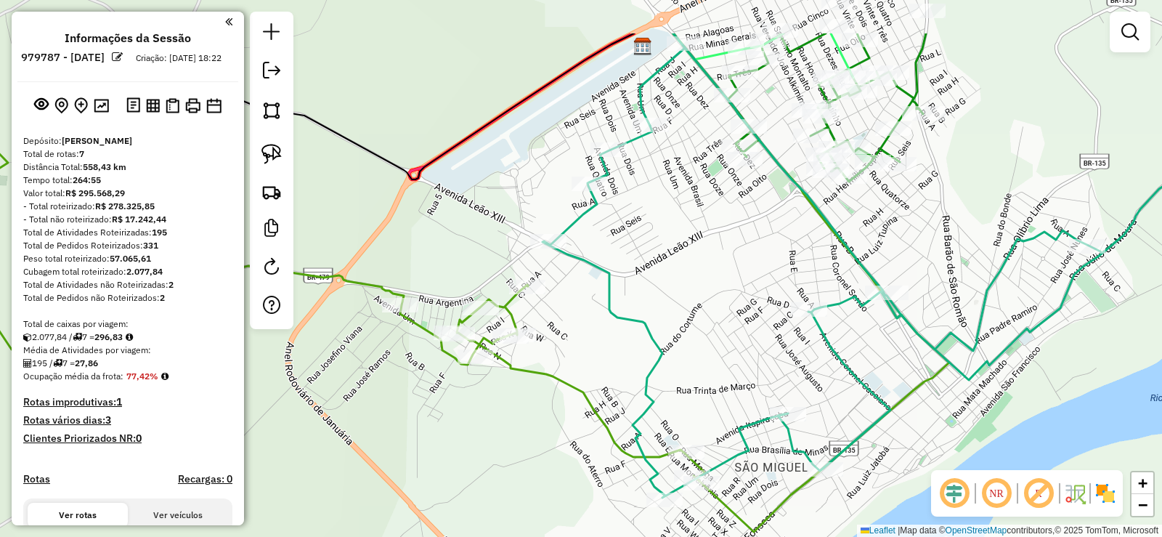
drag, startPoint x: 678, startPoint y: 221, endPoint x: 651, endPoint y: 309, distance: 91.2
click at [651, 309] on div "Janela de atendimento Grade de atendimento Capacidade Transportadoras Veículos …" at bounding box center [581, 268] width 1162 height 537
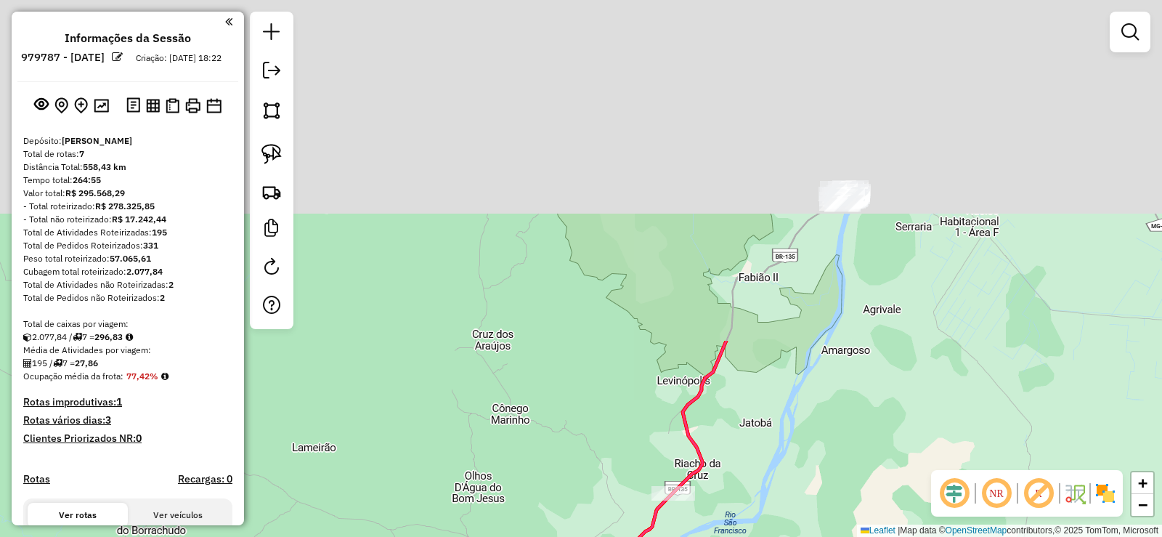
drag, startPoint x: 792, startPoint y: 177, endPoint x: 709, endPoint y: 565, distance: 396.7
click at [709, 536] on html "Aguarde... Pop-up bloqueado! Seu navegador bloqueou automáticamente a abertura …" at bounding box center [581, 268] width 1162 height 537
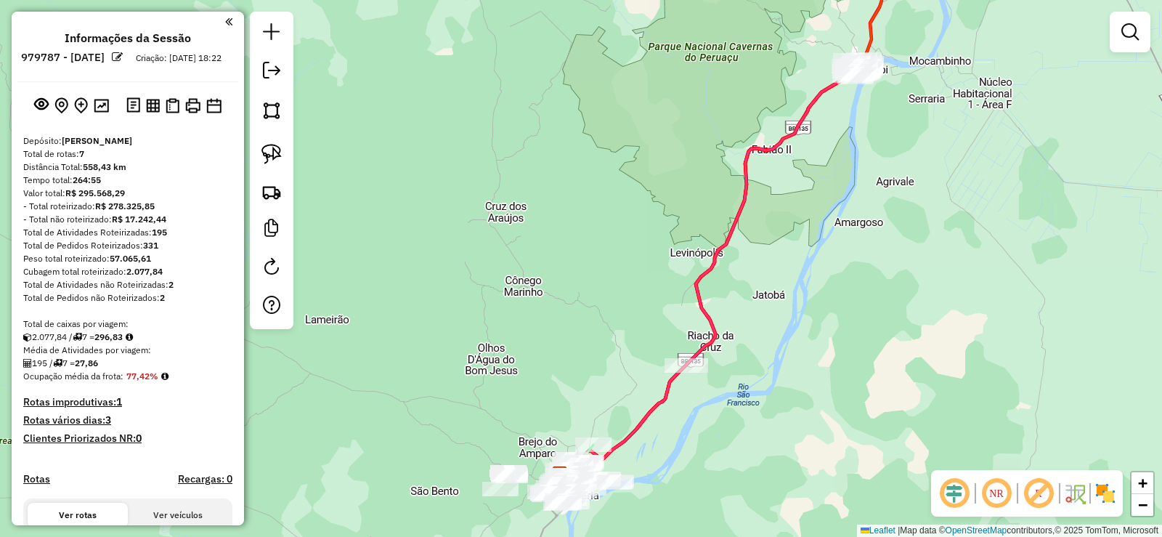
drag, startPoint x: 745, startPoint y: 474, endPoint x: 765, endPoint y: 340, distance: 135.8
click at [765, 340] on div "Janela de atendimento Grade de atendimento Capacidade Transportadoras Veículos …" at bounding box center [581, 268] width 1162 height 537
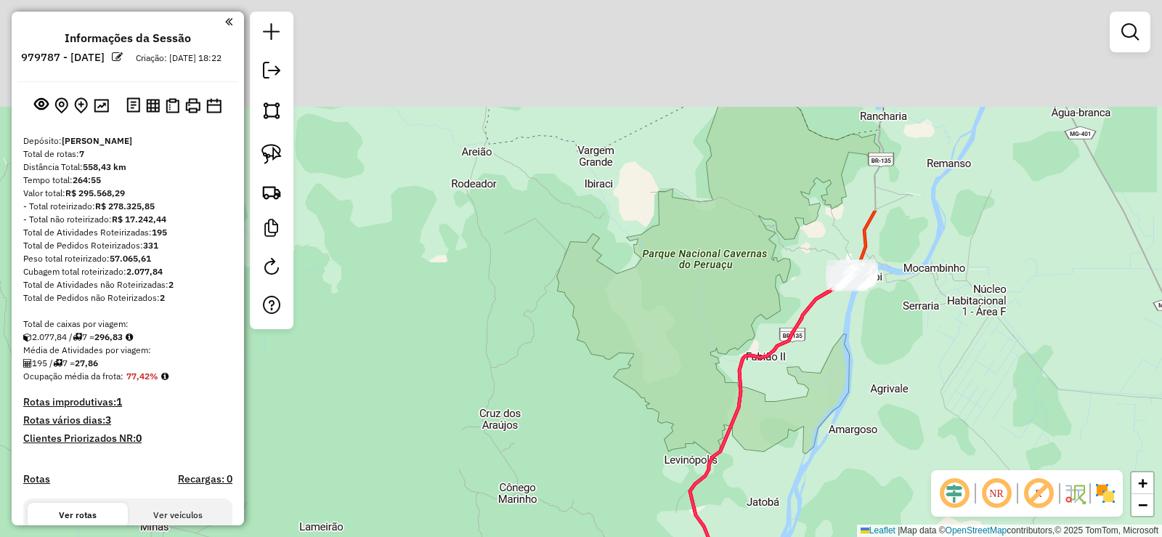
drag, startPoint x: 862, startPoint y: 214, endPoint x: 754, endPoint y: 525, distance: 329.8
click at [758, 520] on div "Janela de atendimento Grade de atendimento Capacidade Transportadoras Veículos …" at bounding box center [581, 268] width 1162 height 537
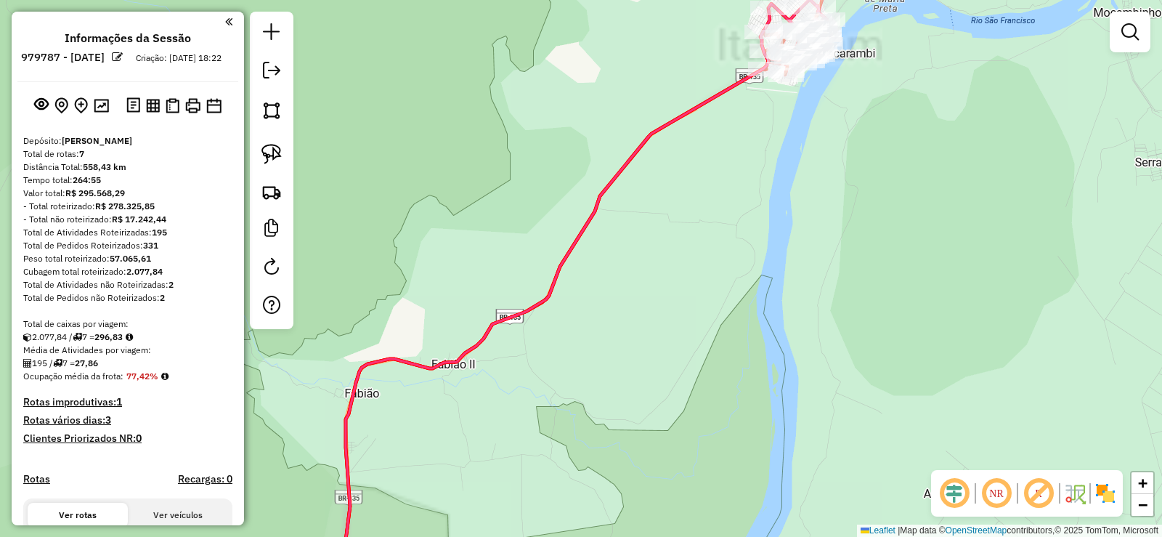
drag, startPoint x: 831, startPoint y: 100, endPoint x: 757, endPoint y: 296, distance: 208.7
click at [757, 296] on div "Rota 2 - Placa TEJ8B27 96373 - BAR DO LAURAO Janela de atendimento Grade de ate…" at bounding box center [581, 268] width 1162 height 537
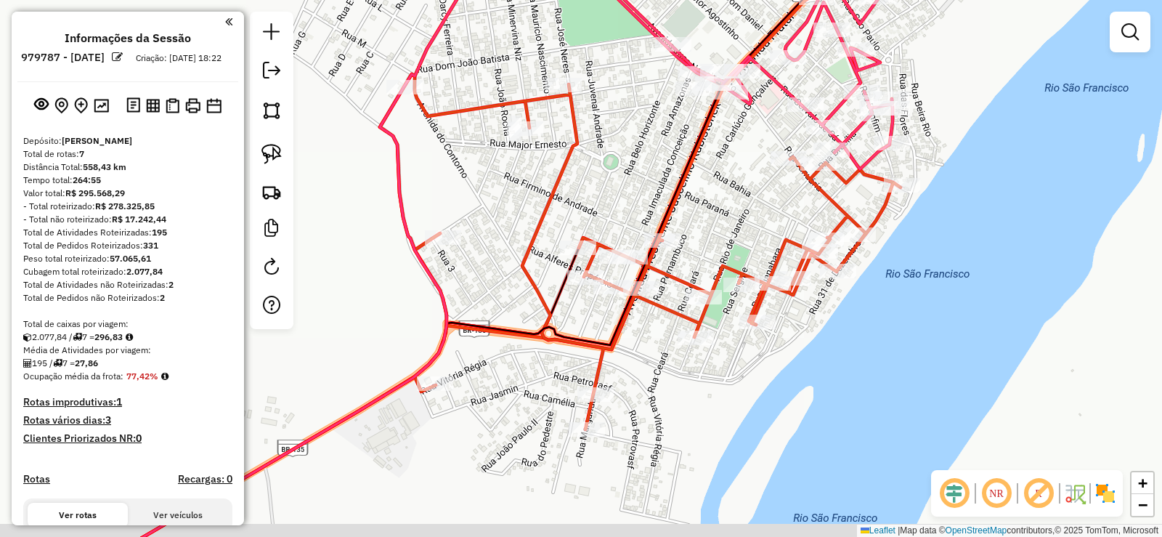
drag, startPoint x: 708, startPoint y: 239, endPoint x: 741, endPoint y: 182, distance: 66.0
click at [741, 182] on div "Janela de atendimento Grade de atendimento Capacidade Transportadoras Veículos …" at bounding box center [581, 268] width 1162 height 537
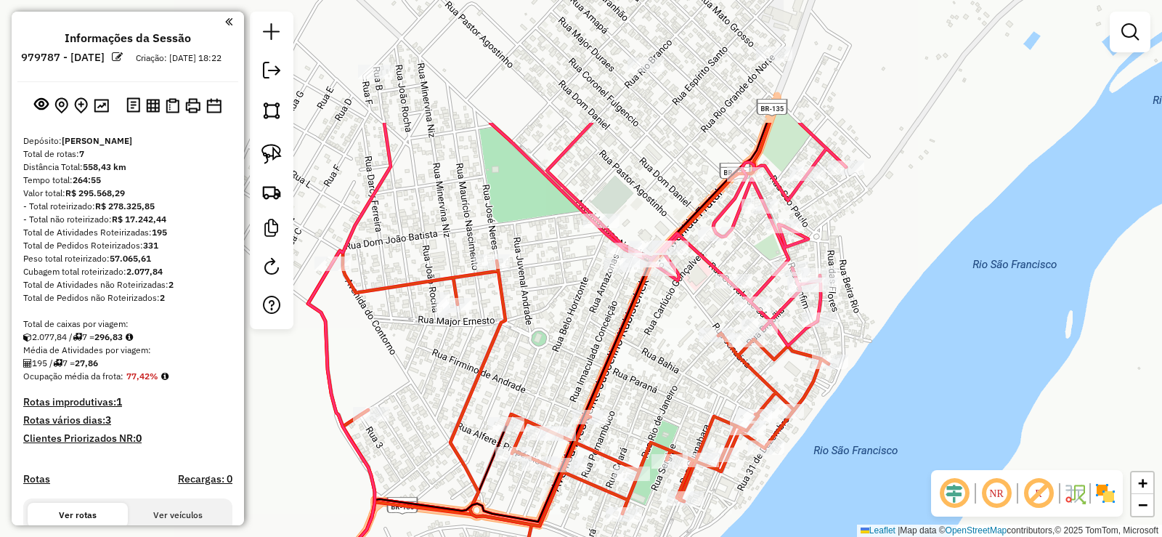
drag, startPoint x: 721, startPoint y: 136, endPoint x: 691, endPoint y: 365, distance: 231.4
click at [644, 331] on div "Janela de atendimento Grade de atendimento Capacidade Transportadoras Veículos …" at bounding box center [581, 268] width 1162 height 537
